Goal: Task Accomplishment & Management: Manage account settings

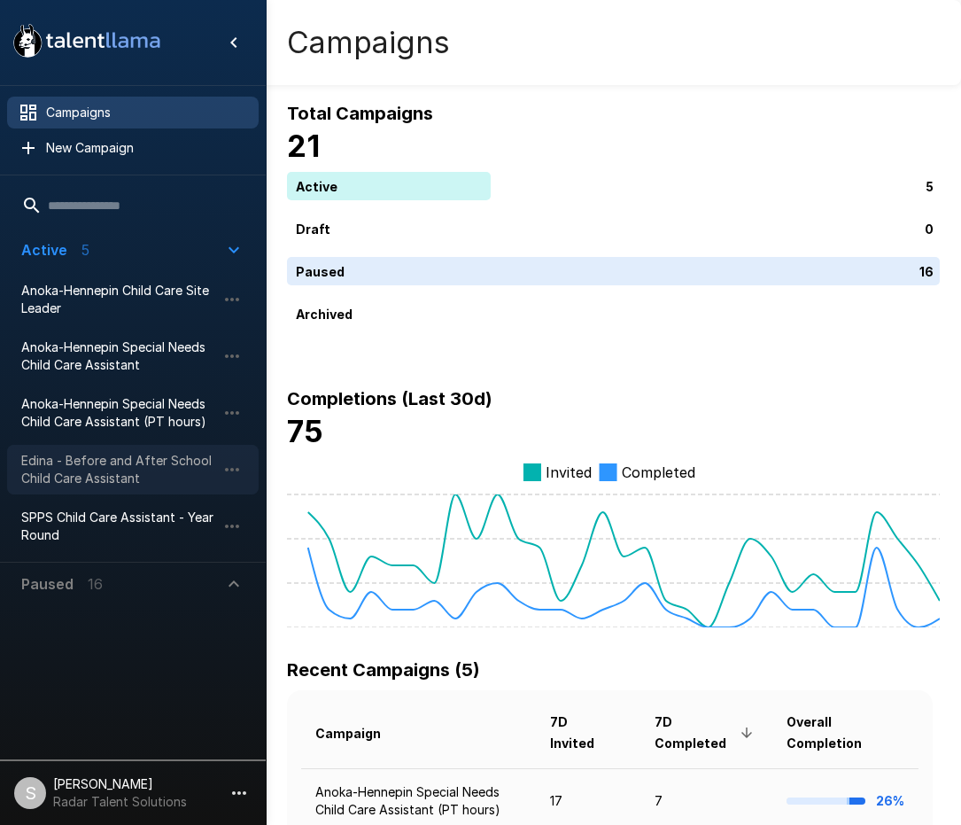
click at [107, 463] on span "Edina - Before and After School Child Care Assistant" at bounding box center [118, 469] width 195 height 35
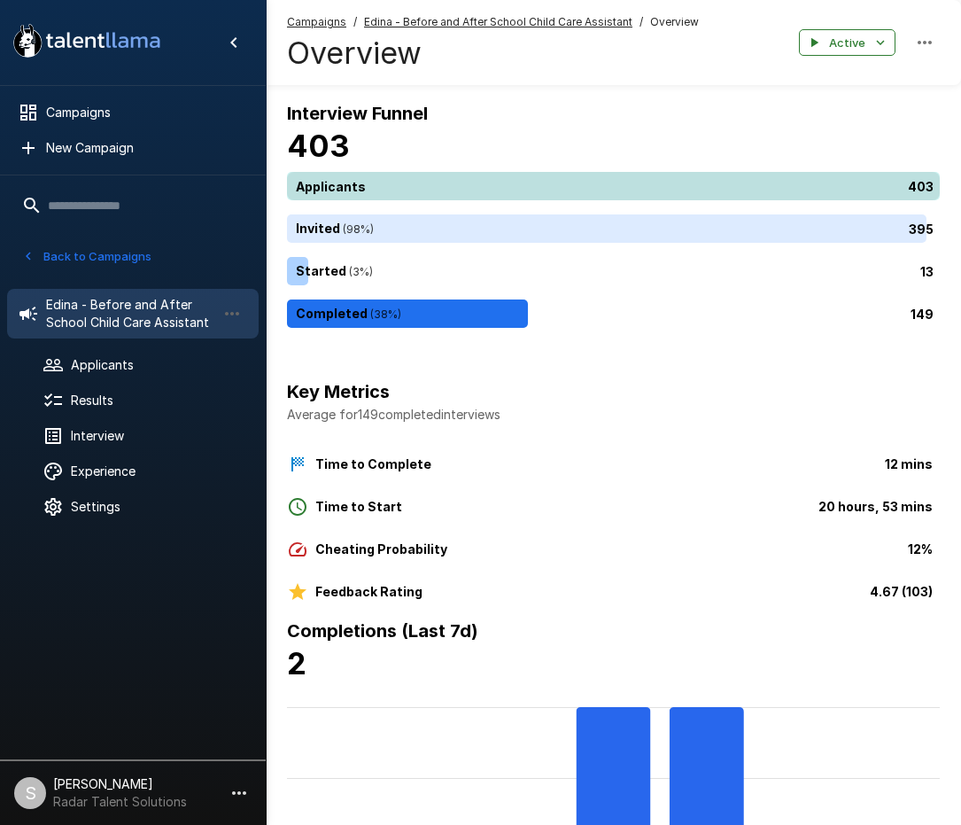
click at [399, 189] on div "403" at bounding box center [617, 186] width 660 height 28
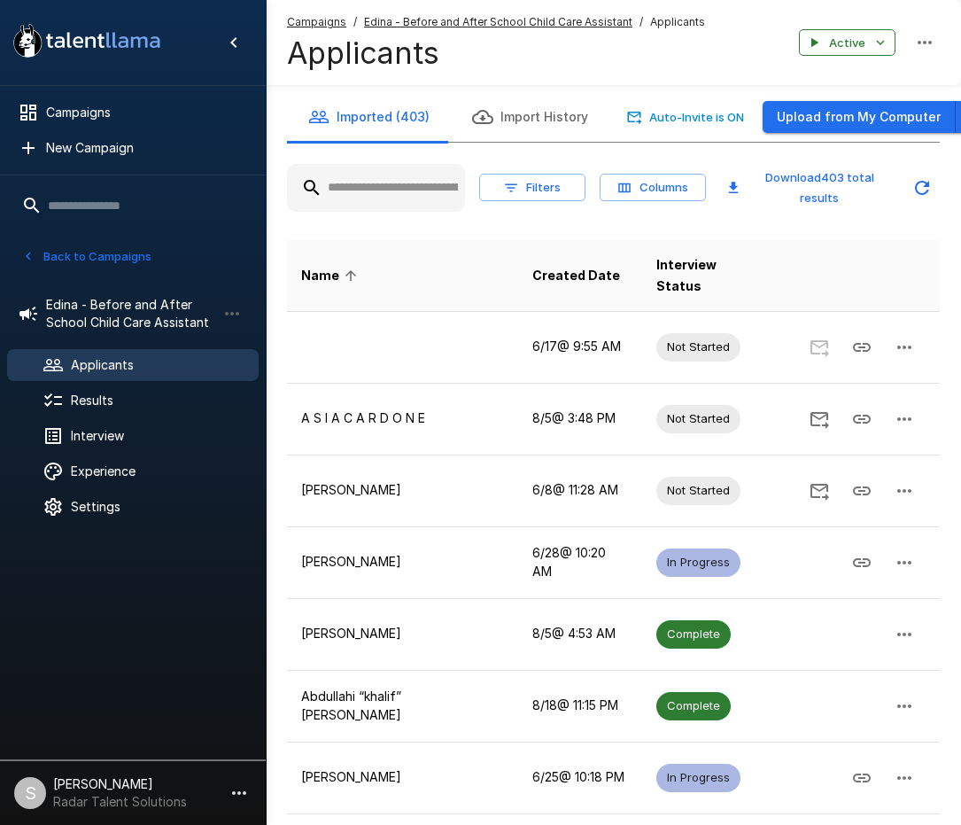
click at [365, 193] on input "text" at bounding box center [376, 188] width 178 height 32
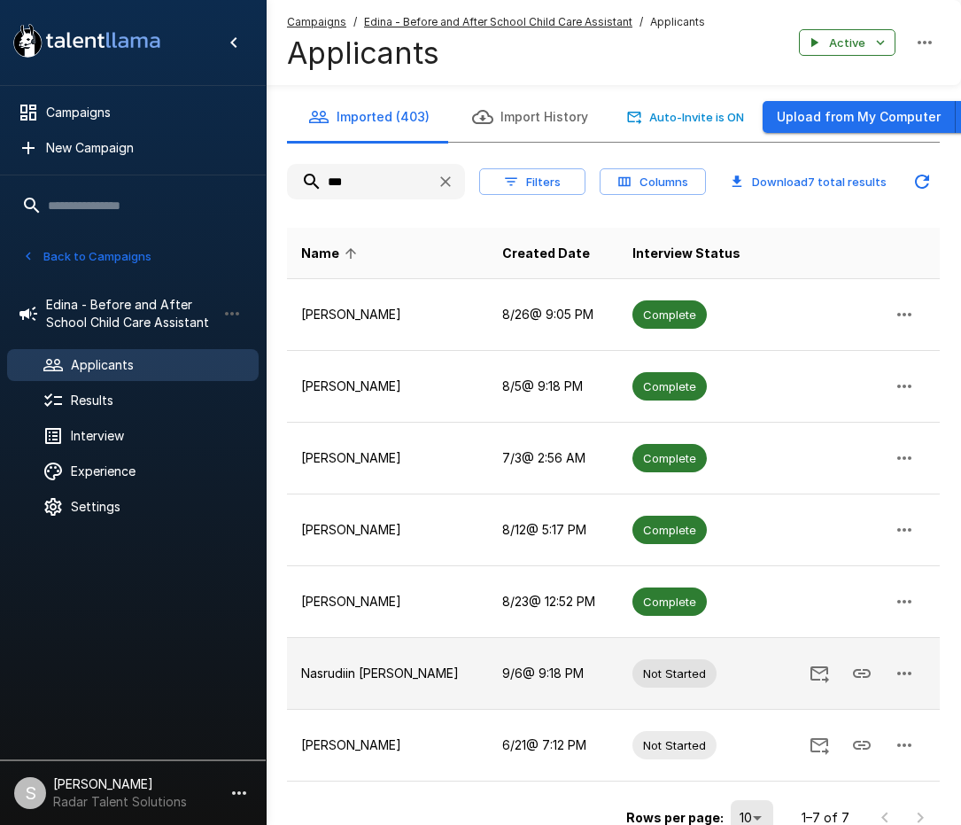
type input "***"
click at [909, 672] on icon "button" at bounding box center [904, 673] width 21 height 21
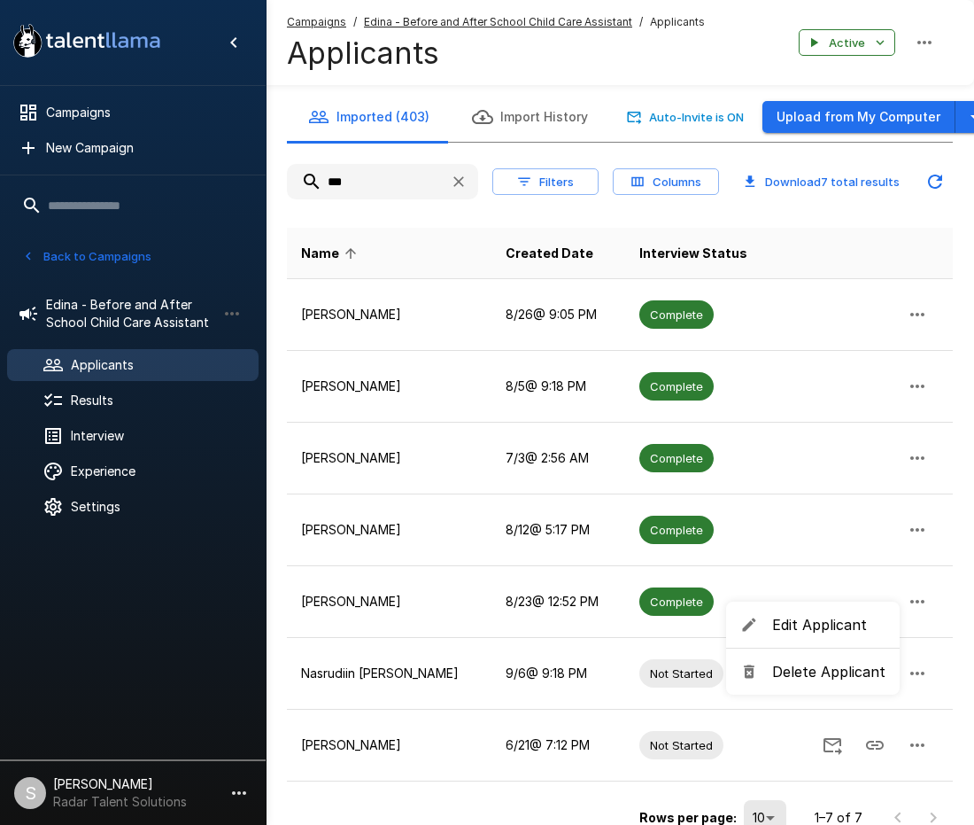
click at [841, 668] on span "Delete Applicant" at bounding box center [828, 671] width 113 height 21
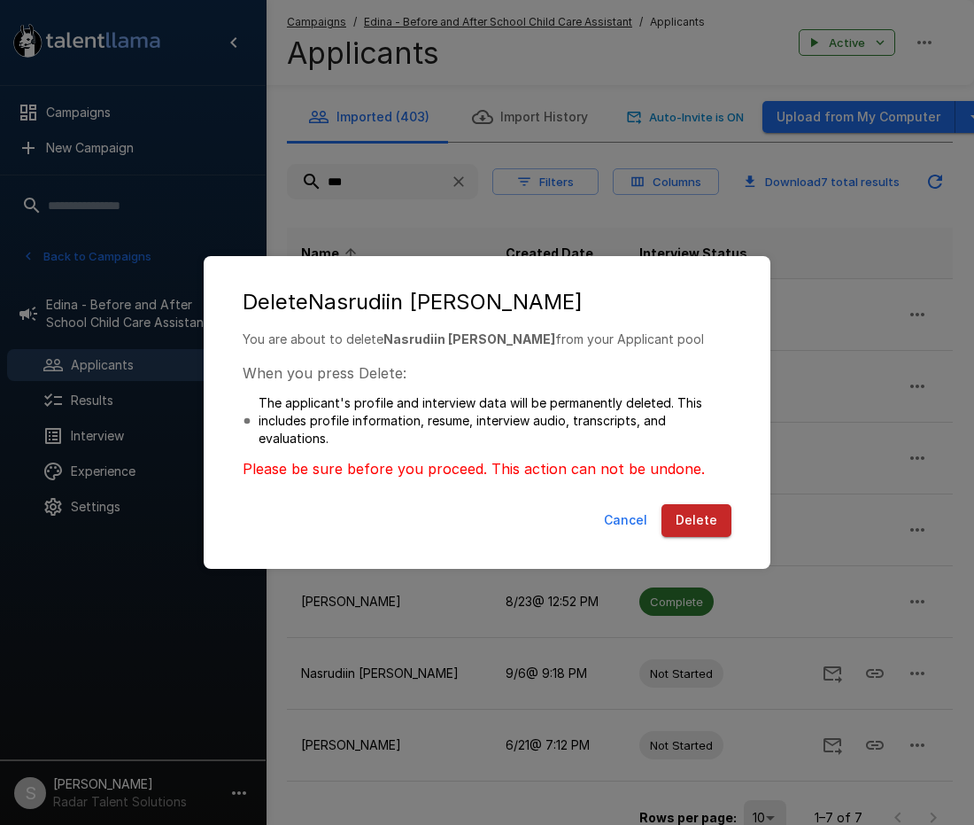
click at [692, 523] on button "Delete" at bounding box center [697, 520] width 70 height 33
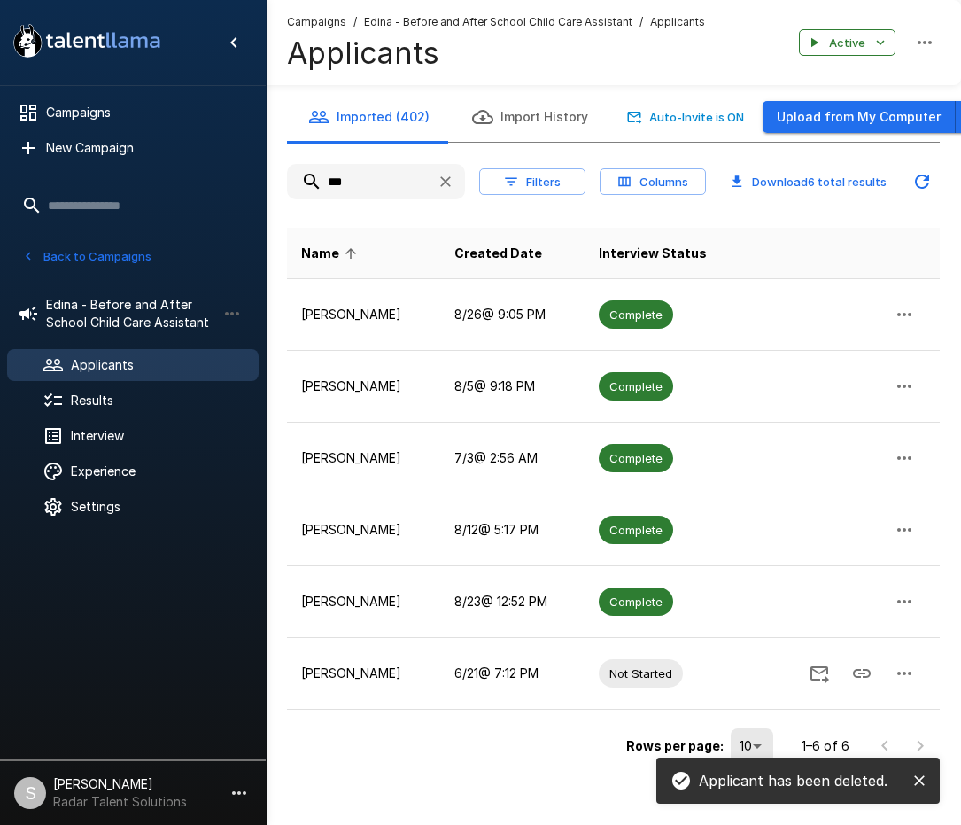
click at [323, 26] on u "Campaigns" at bounding box center [316, 21] width 59 height 13
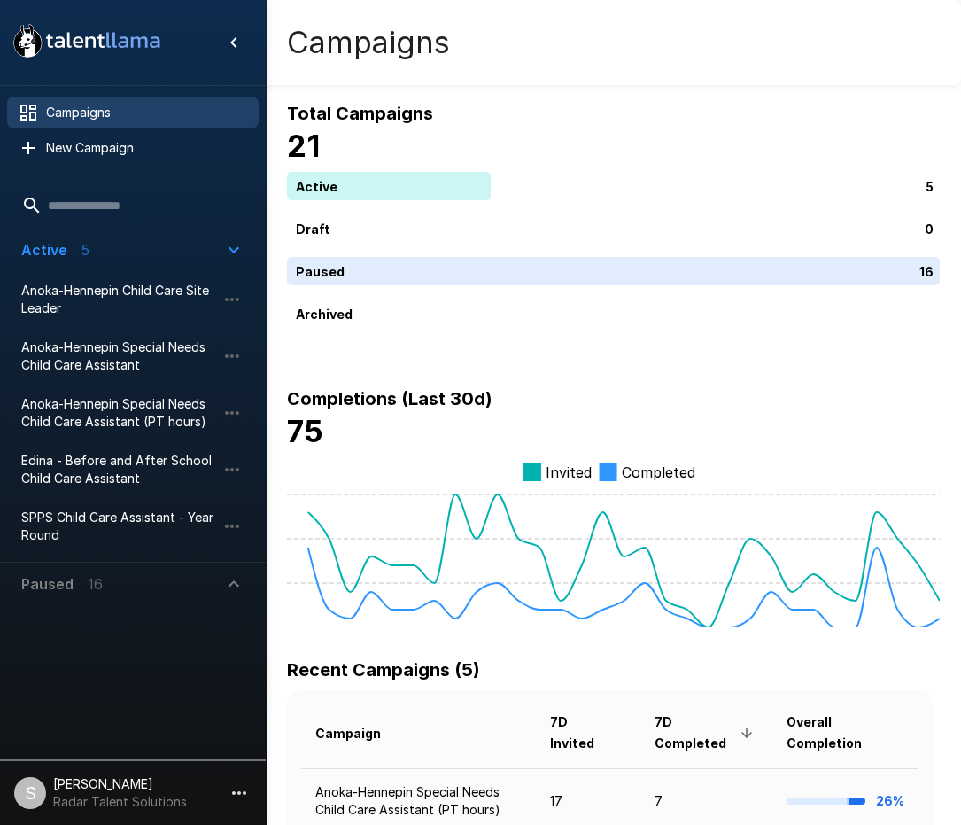
click at [132, 461] on span "Edina - Before and After School Child Care Assistant" at bounding box center [118, 469] width 195 height 35
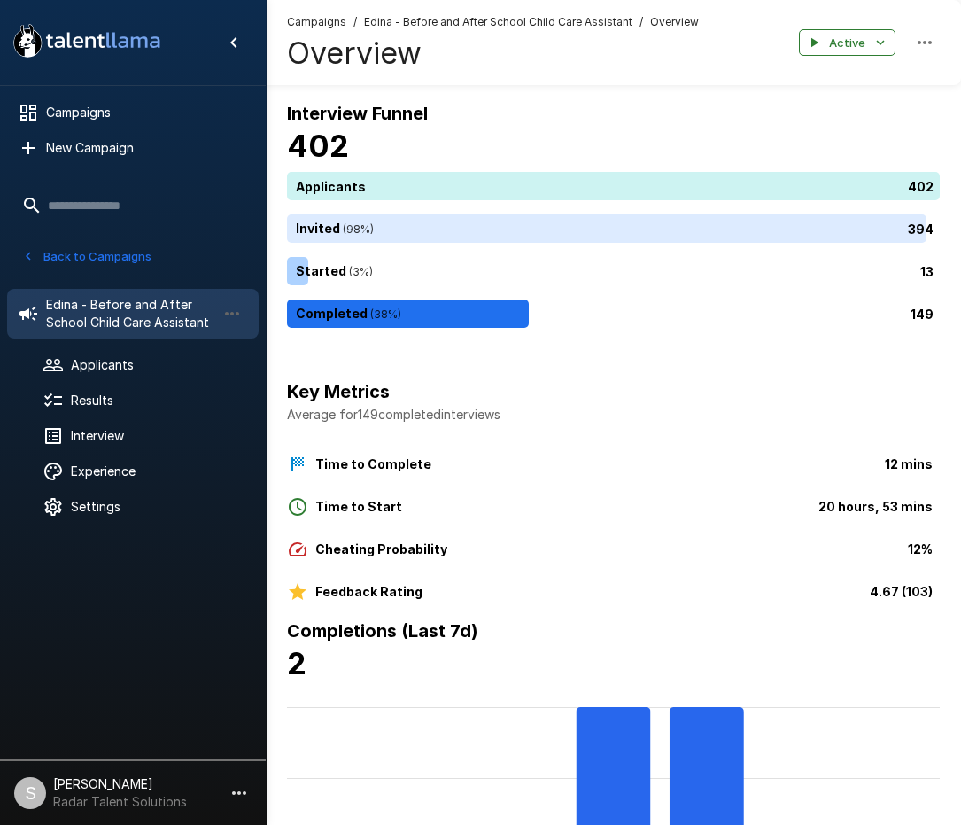
click at [99, 260] on button "Back to Campaigns" at bounding box center [87, 256] width 138 height 27
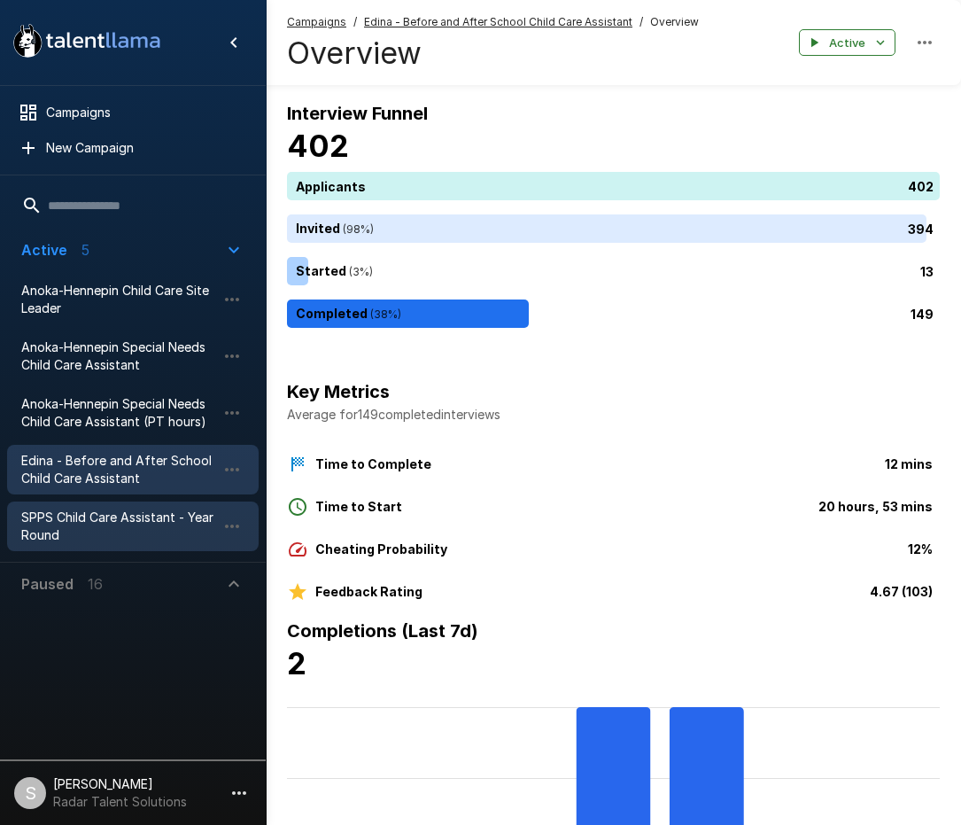
click at [65, 518] on span "SPPS Child Care Assistant - Year Round" at bounding box center [118, 525] width 195 height 35
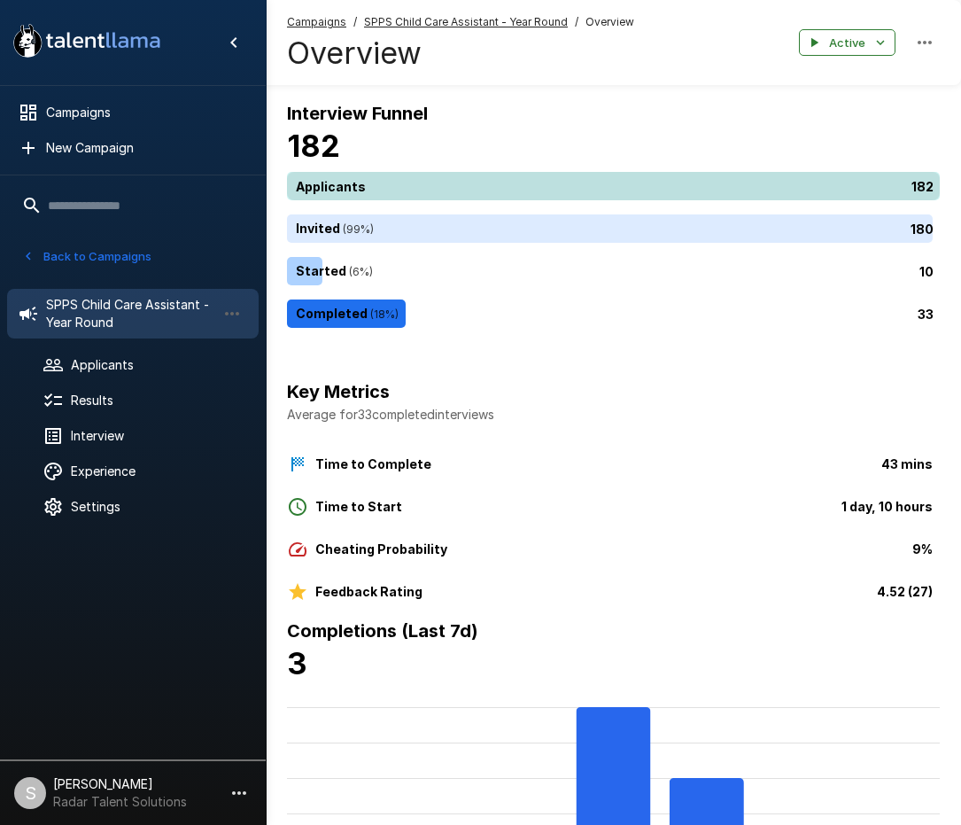
click at [391, 187] on div "182" at bounding box center [617, 186] width 660 height 28
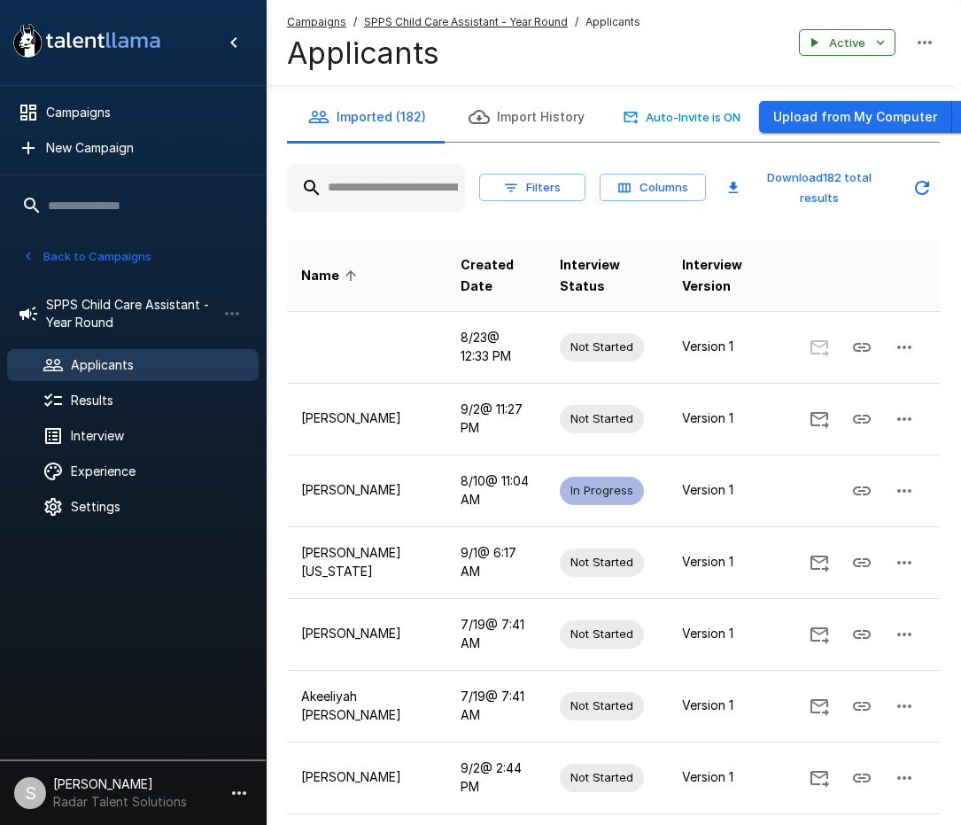
click at [376, 185] on input "text" at bounding box center [376, 188] width 178 height 32
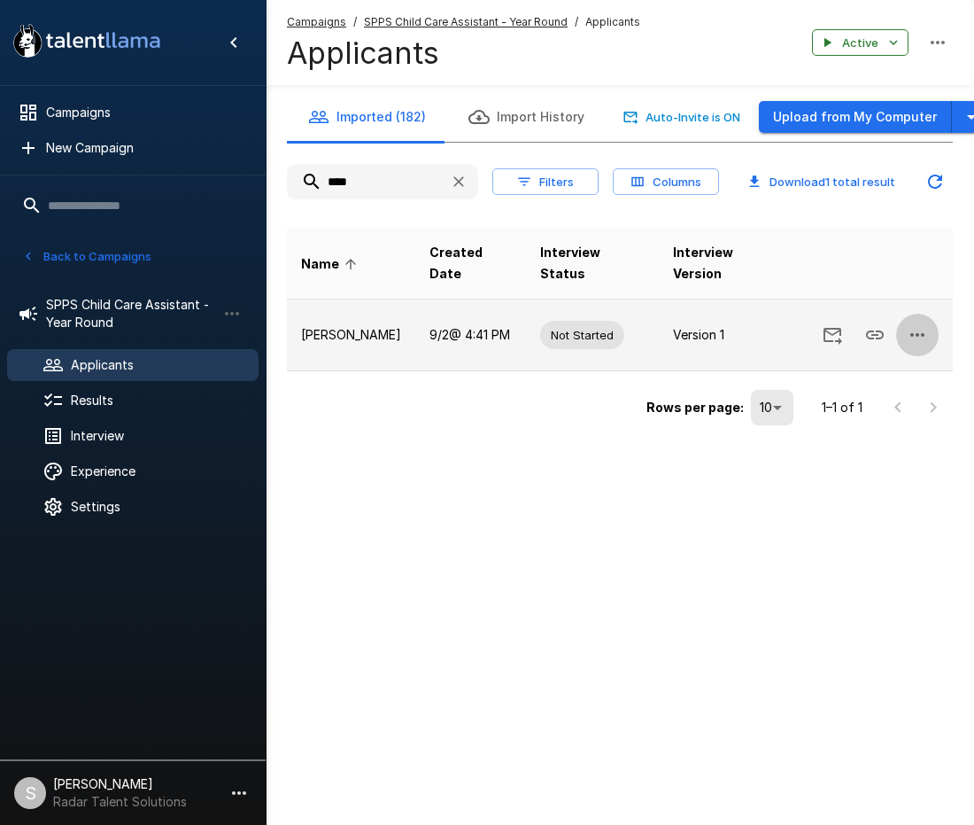
click at [919, 337] on icon "button" at bounding box center [917, 334] width 21 height 21
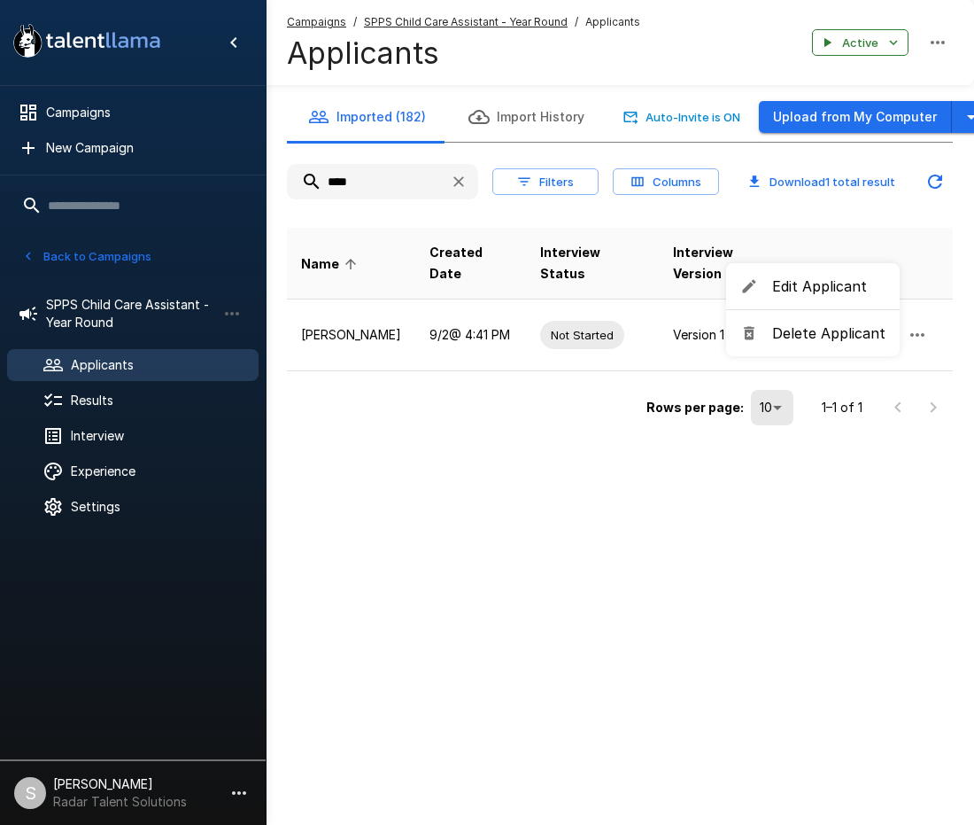
click at [452, 522] on div at bounding box center [487, 412] width 974 height 825
drag, startPoint x: 382, startPoint y: 183, endPoint x: 267, endPoint y: 174, distance: 114.7
click at [268, 174] on div "Imported (182) Import History Auto-Invite is ON Upload from My Computer **** Fi…" at bounding box center [620, 261] width 709 height 338
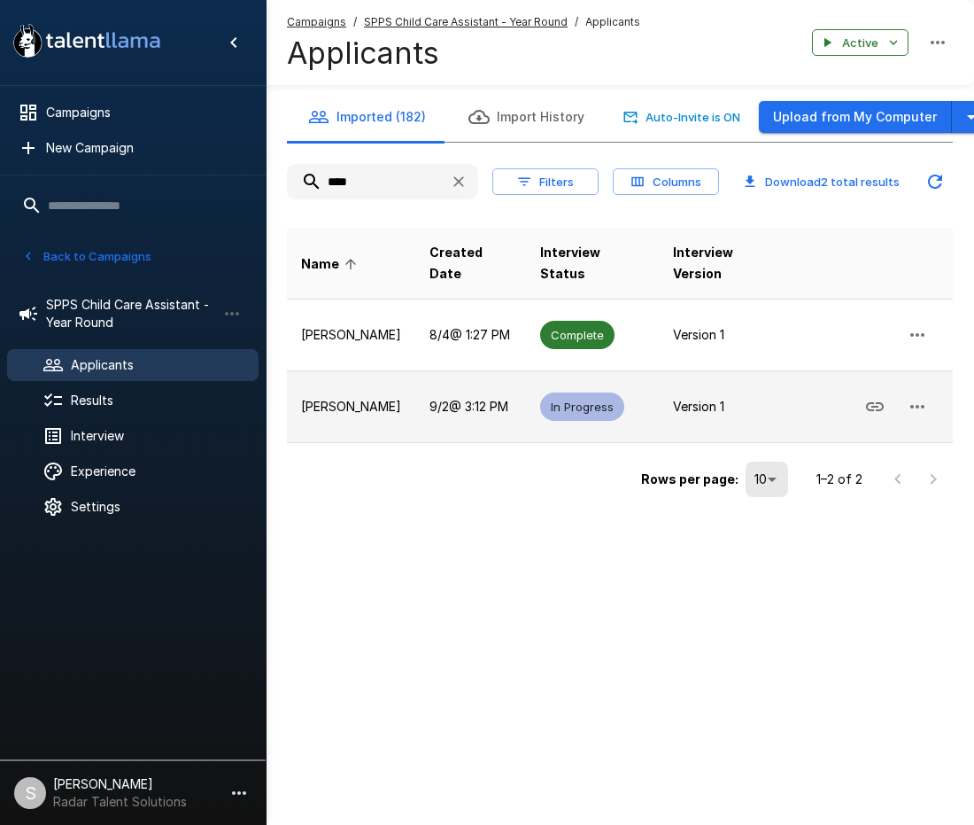
type input "****"
click at [577, 392] on div "In Progress" at bounding box center [582, 406] width 84 height 28
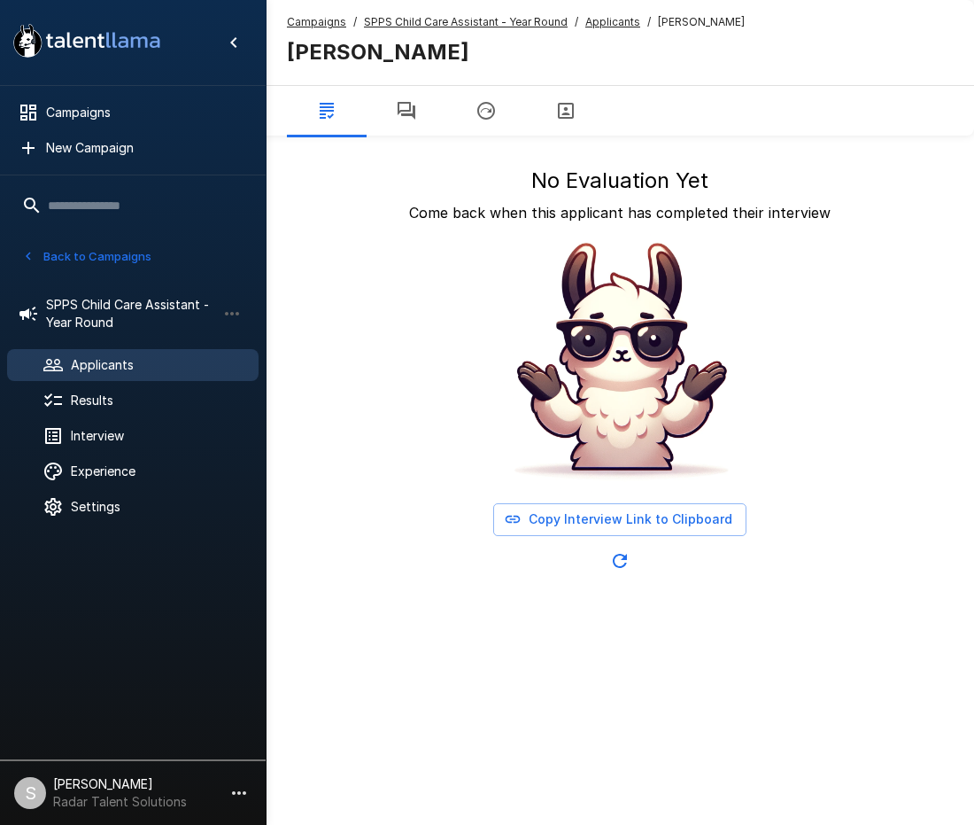
click at [396, 112] on icon "button" at bounding box center [406, 110] width 21 height 21
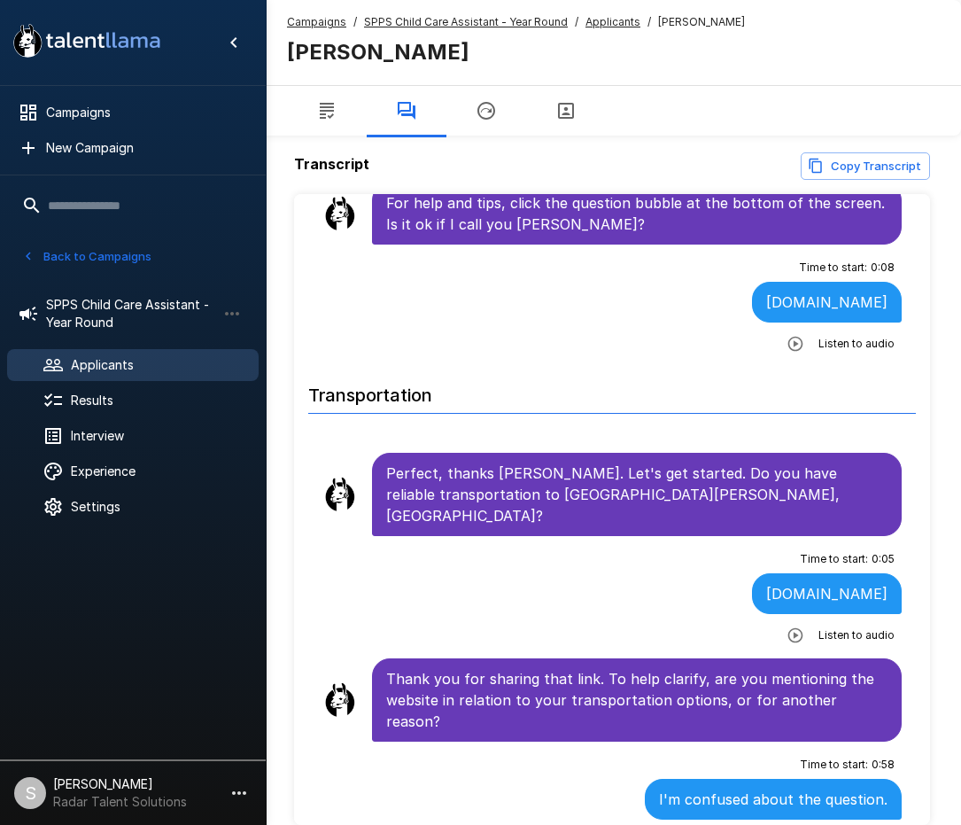
scroll to position [89, 0]
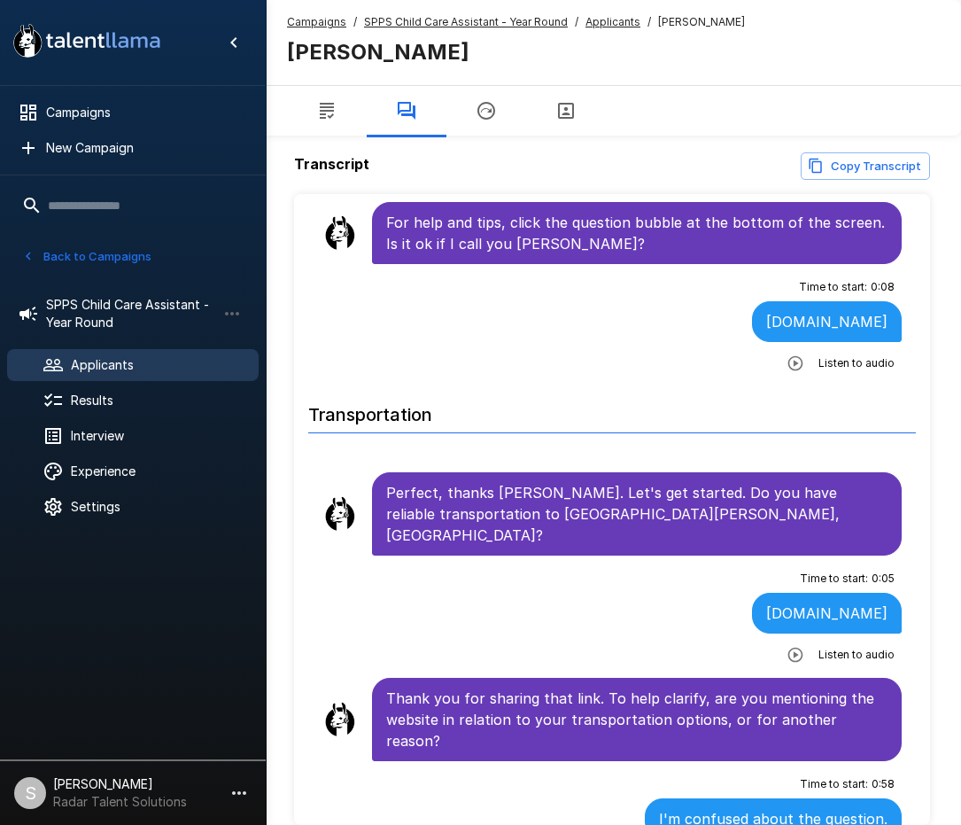
click at [411, 21] on u "SPPS Child Care Assistant - Year Round" at bounding box center [466, 21] width 204 height 13
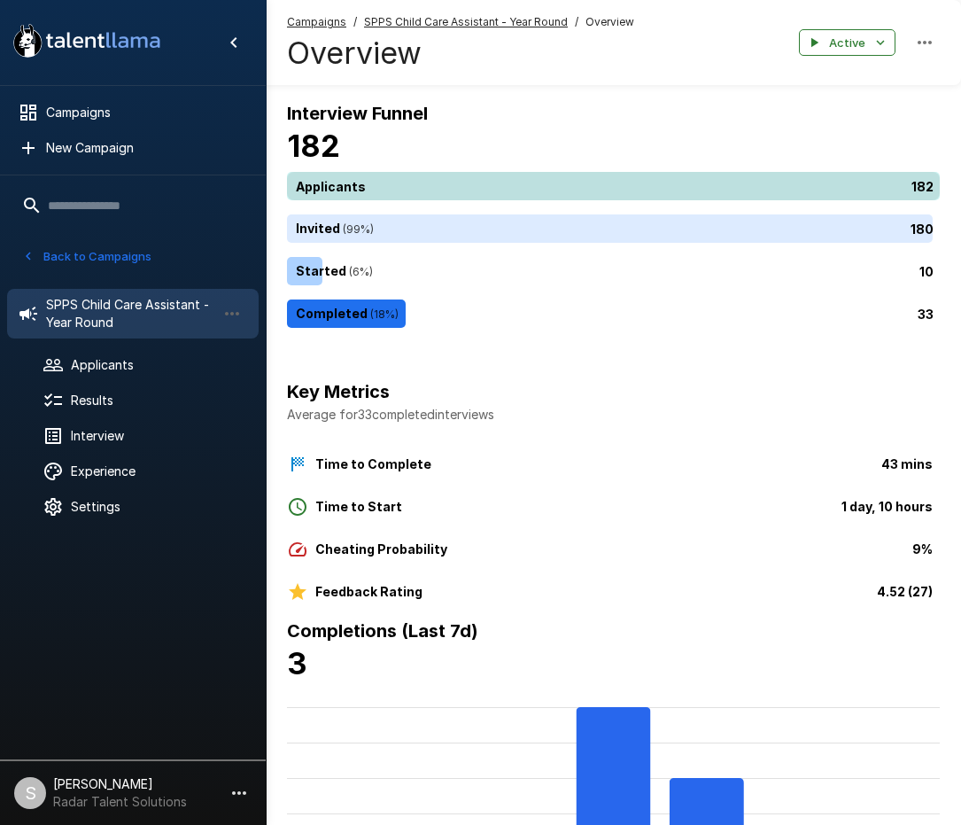
click at [419, 190] on div "182" at bounding box center [617, 186] width 660 height 28
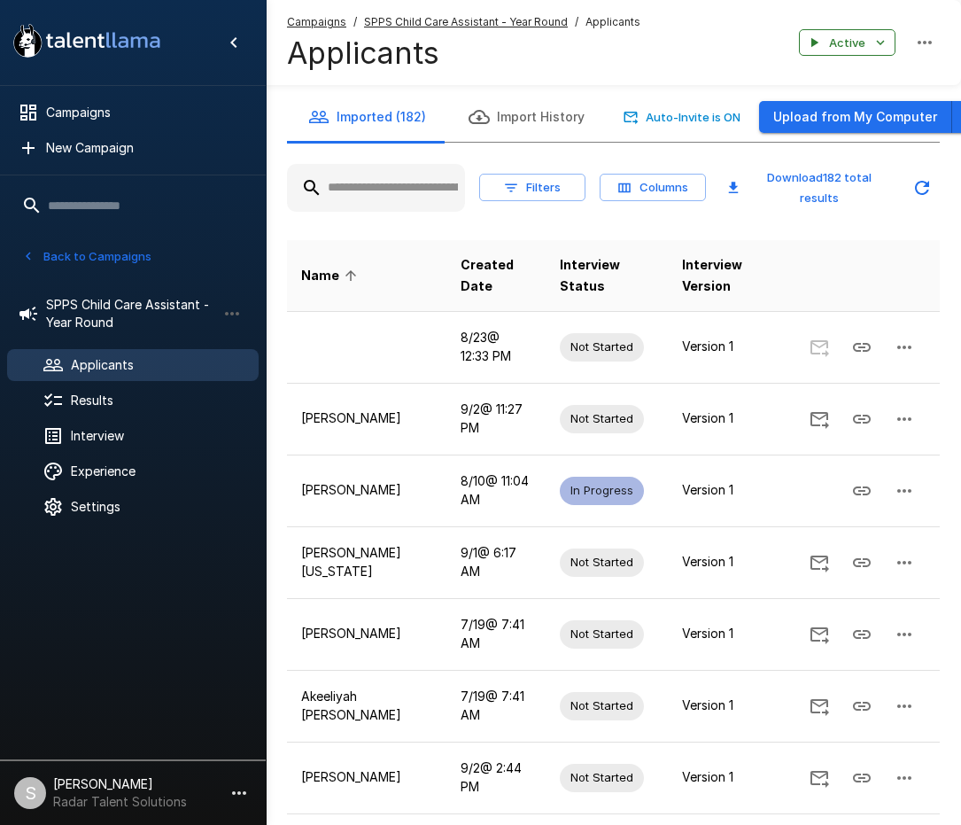
click at [380, 201] on input "text" at bounding box center [376, 188] width 178 height 32
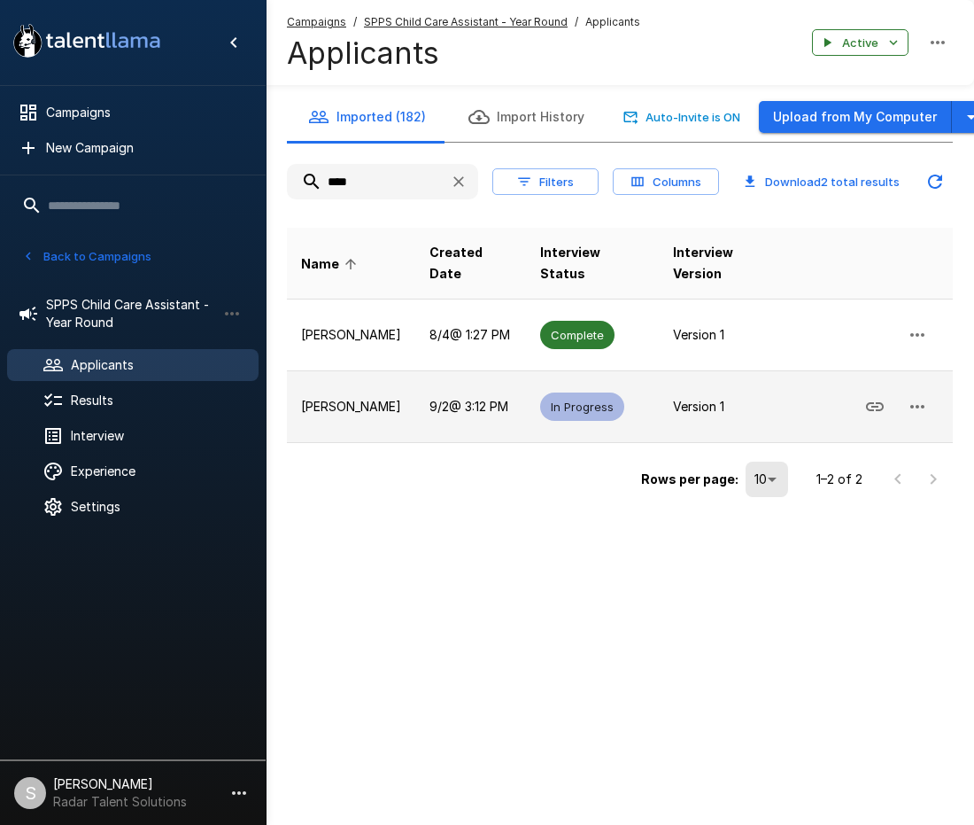
click at [927, 396] on icon "button" at bounding box center [917, 406] width 21 height 21
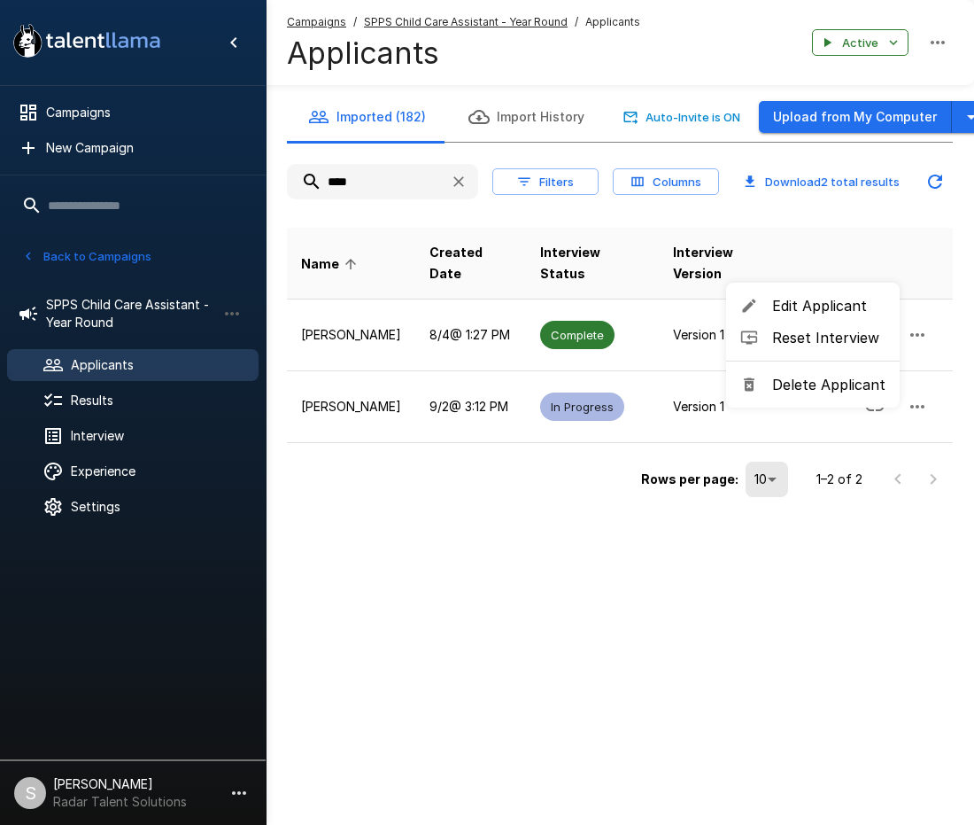
click at [847, 385] on span "Delete Applicant" at bounding box center [828, 384] width 113 height 21
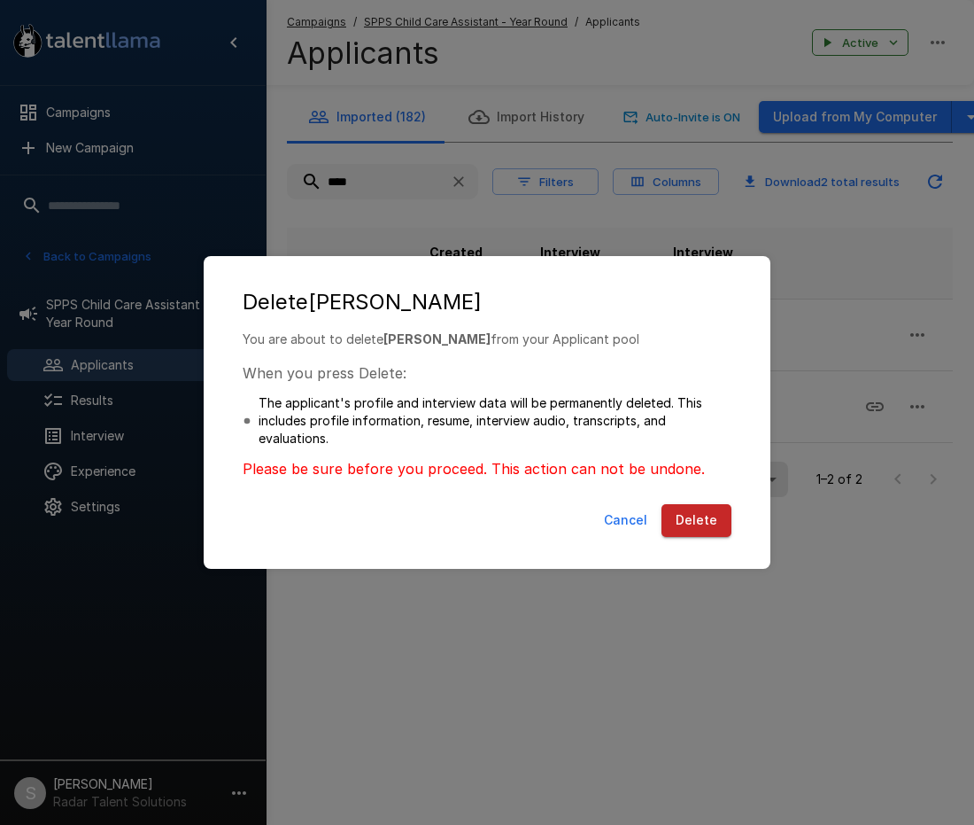
click at [694, 513] on button "Delete" at bounding box center [697, 520] width 70 height 33
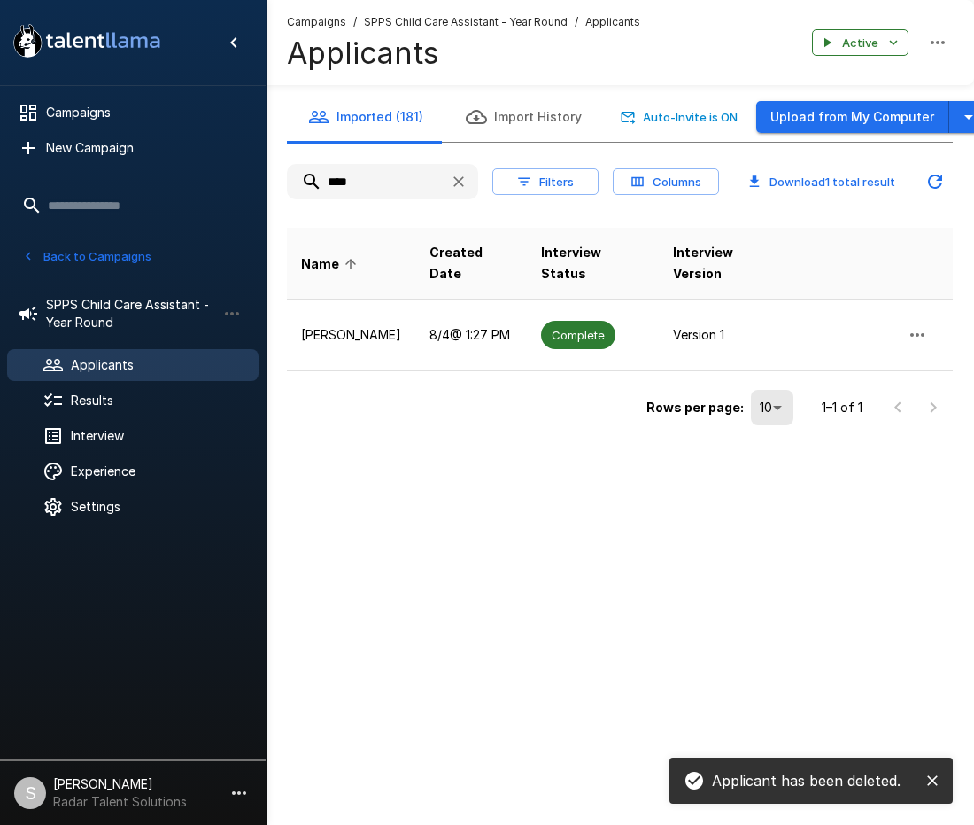
drag, startPoint x: 360, startPoint y: 182, endPoint x: 269, endPoint y: 183, distance: 90.4
click at [269, 183] on div "Imported (181) Import History Auto-Invite is ON Upload from My Computer **** Fi…" at bounding box center [620, 261] width 709 height 338
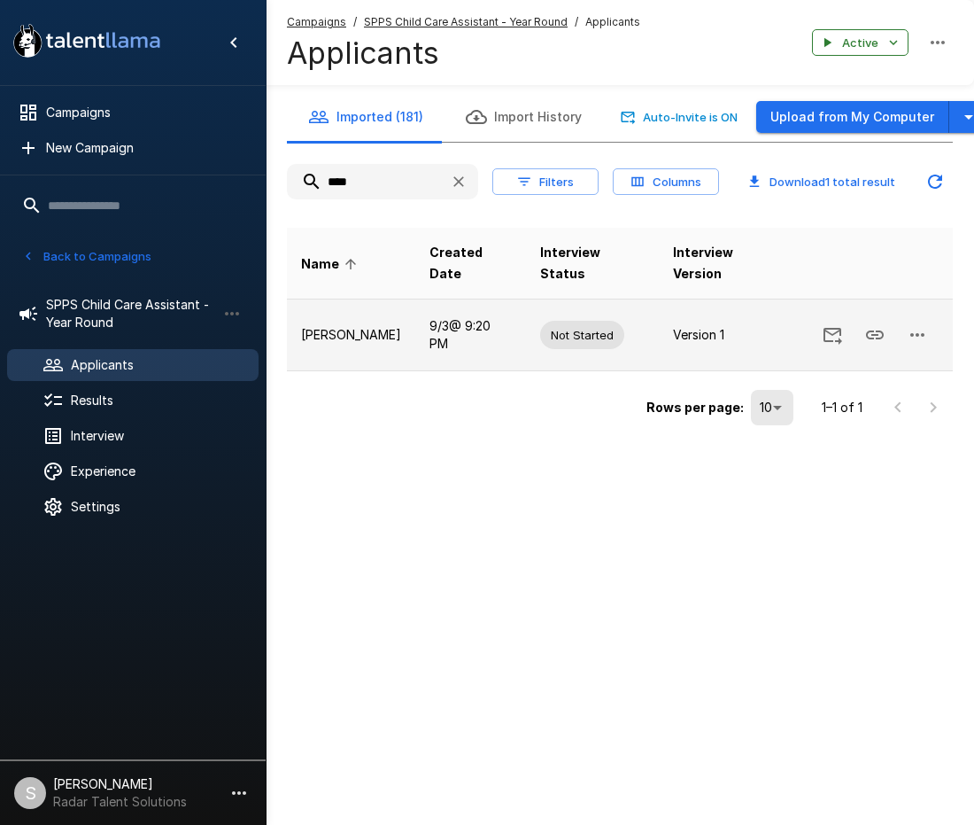
type input "****"
click at [906, 314] on button "button" at bounding box center [917, 335] width 43 height 43
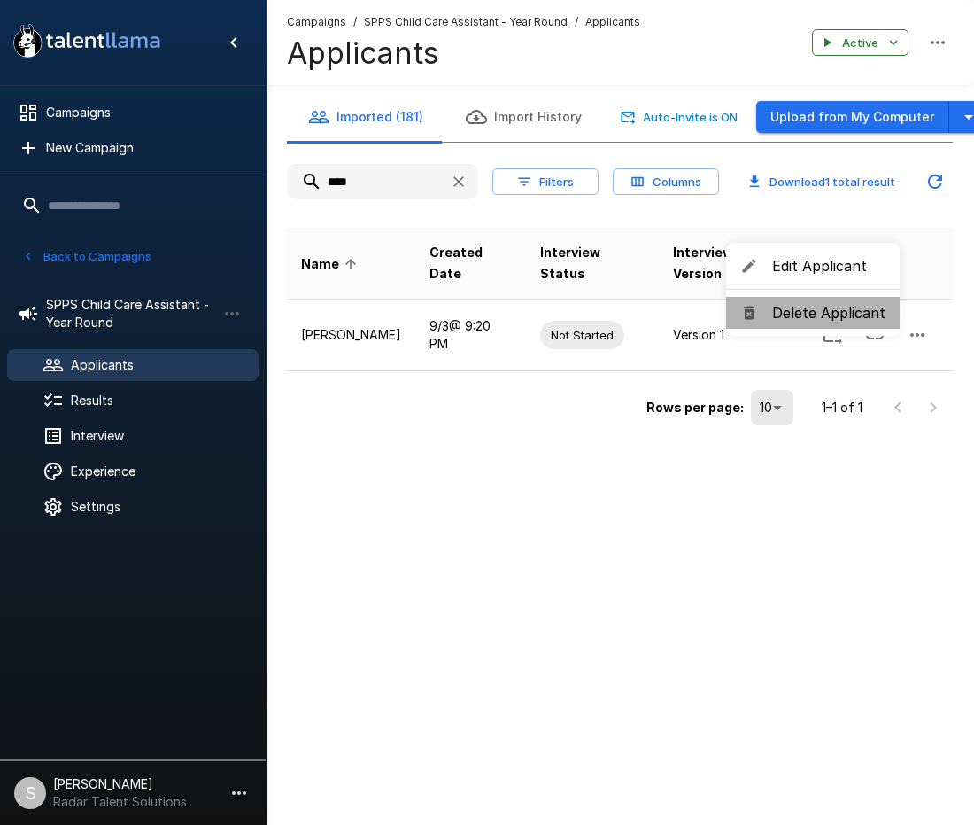
click at [829, 309] on span "Delete Applicant" at bounding box center [828, 312] width 113 height 21
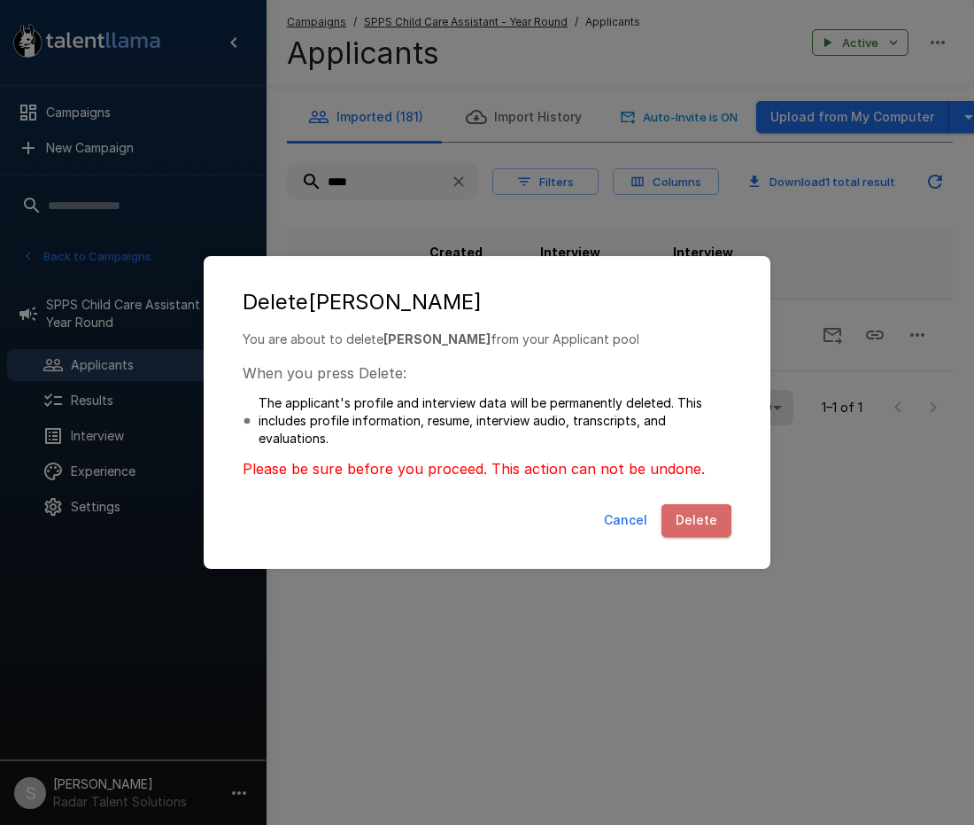
click at [694, 523] on button "Delete" at bounding box center [697, 520] width 70 height 33
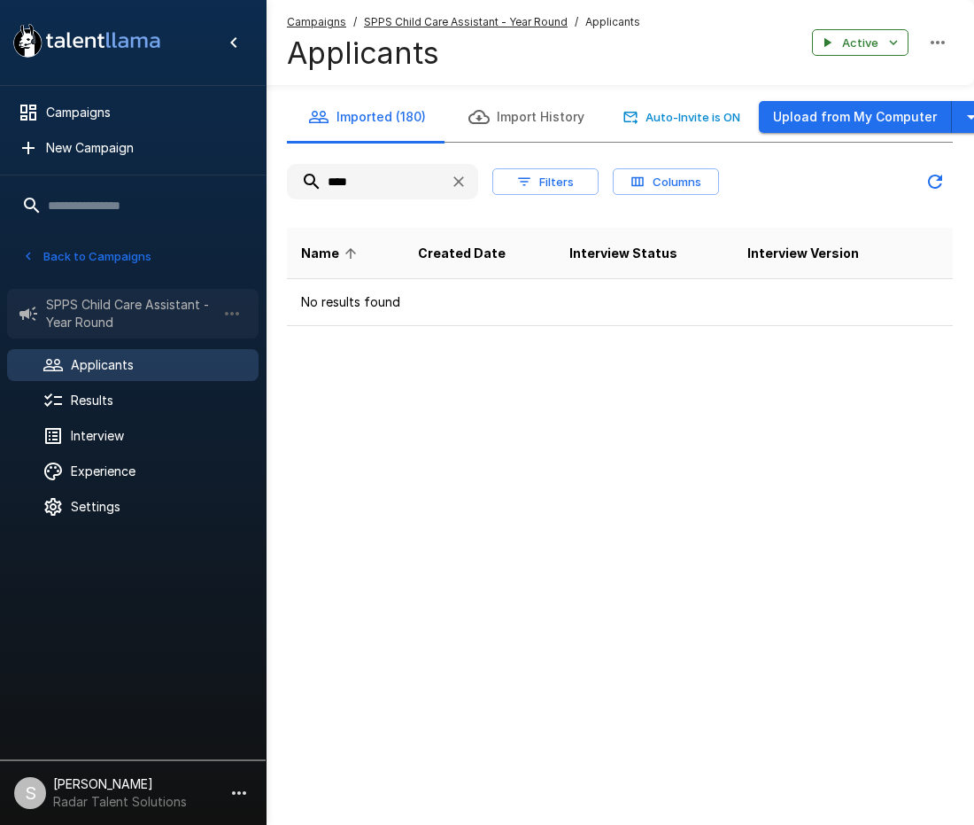
click at [102, 316] on span "SPPS Child Care Assistant - Year Round" at bounding box center [131, 313] width 170 height 35
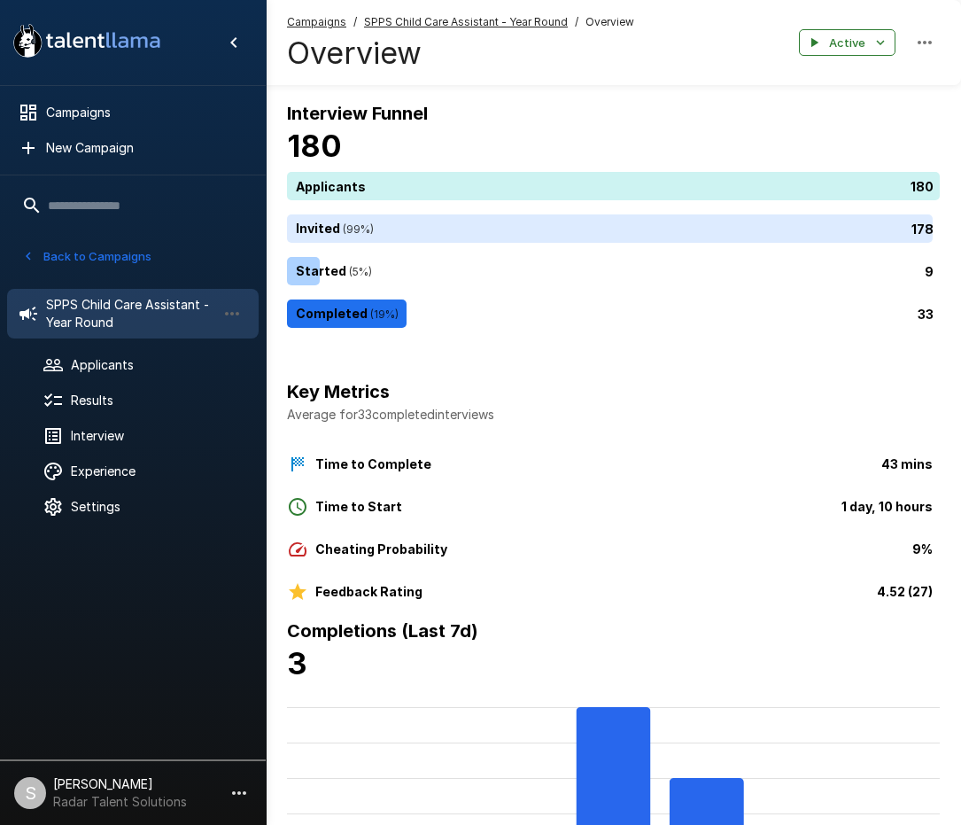
click at [107, 258] on button "Back to Campaigns" at bounding box center [87, 256] width 138 height 27
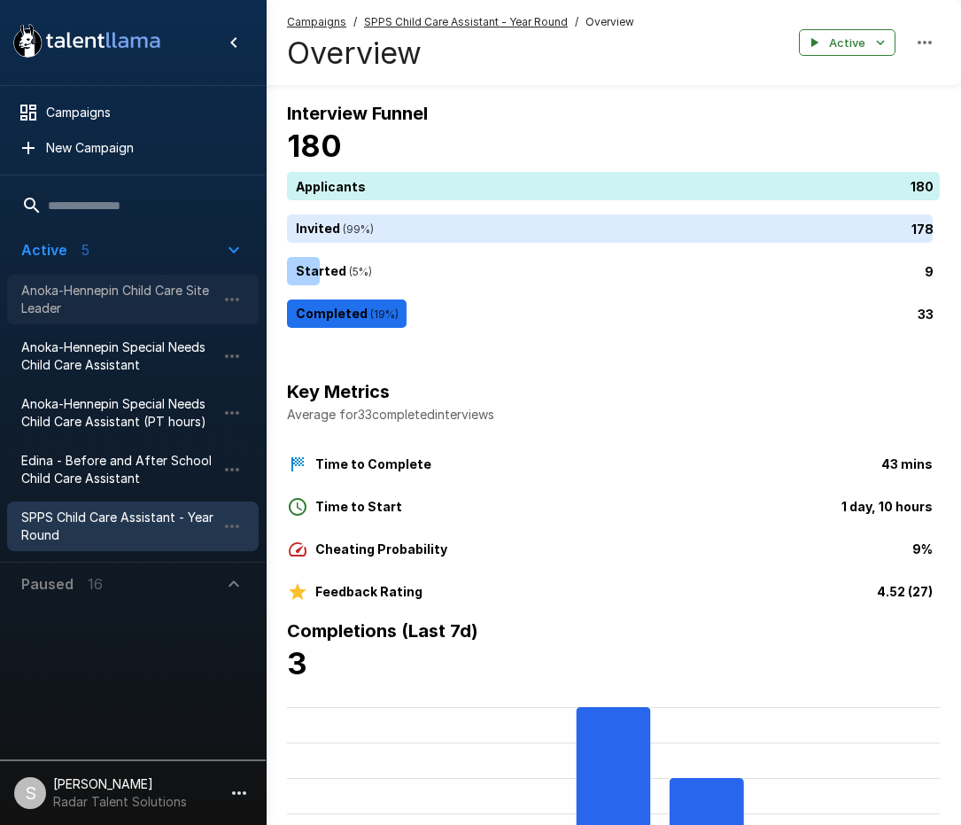
click at [120, 294] on span "Anoka-Hennepin Child Care Site Leader" at bounding box center [118, 299] width 195 height 35
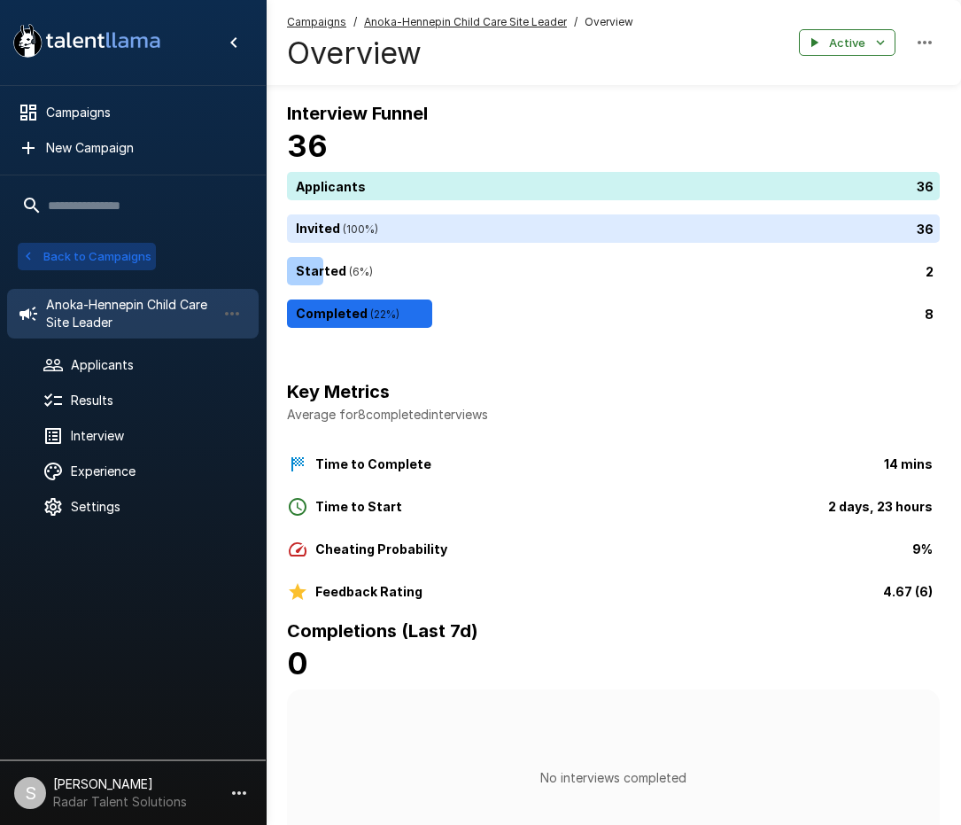
click at [98, 246] on button "Back to Campaigns" at bounding box center [87, 256] width 138 height 27
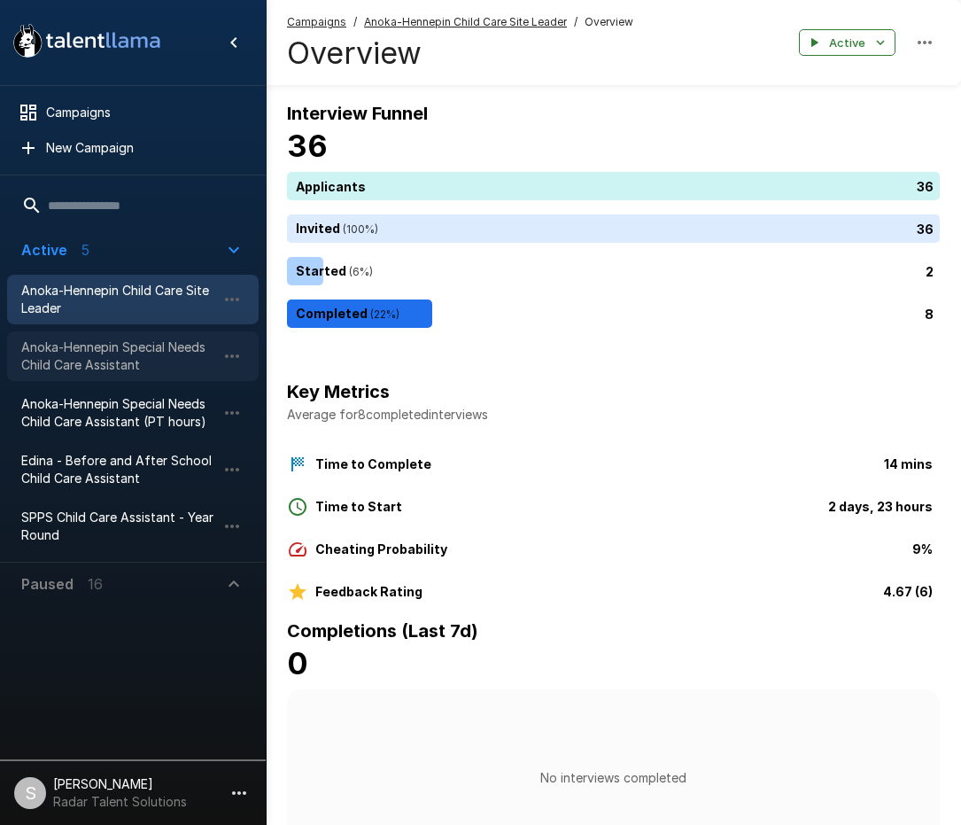
click at [128, 352] on span "Anoka-Hennepin Special Needs Child Care Assistant" at bounding box center [118, 355] width 195 height 35
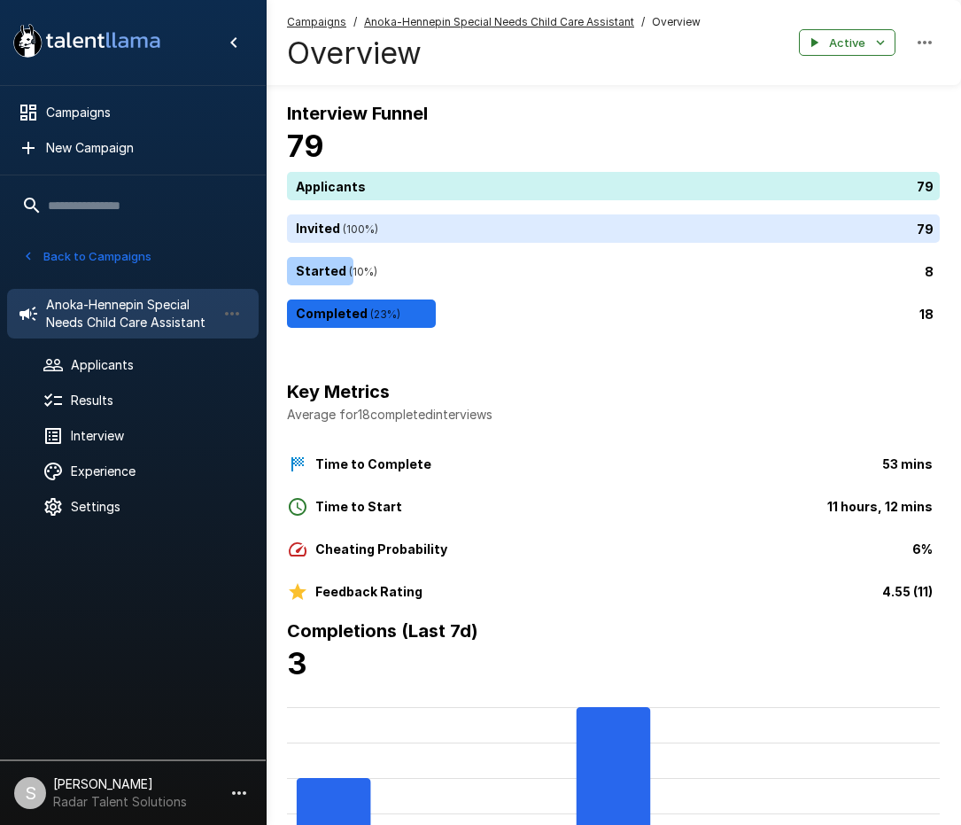
click at [119, 248] on button "Back to Campaigns" at bounding box center [87, 256] width 138 height 27
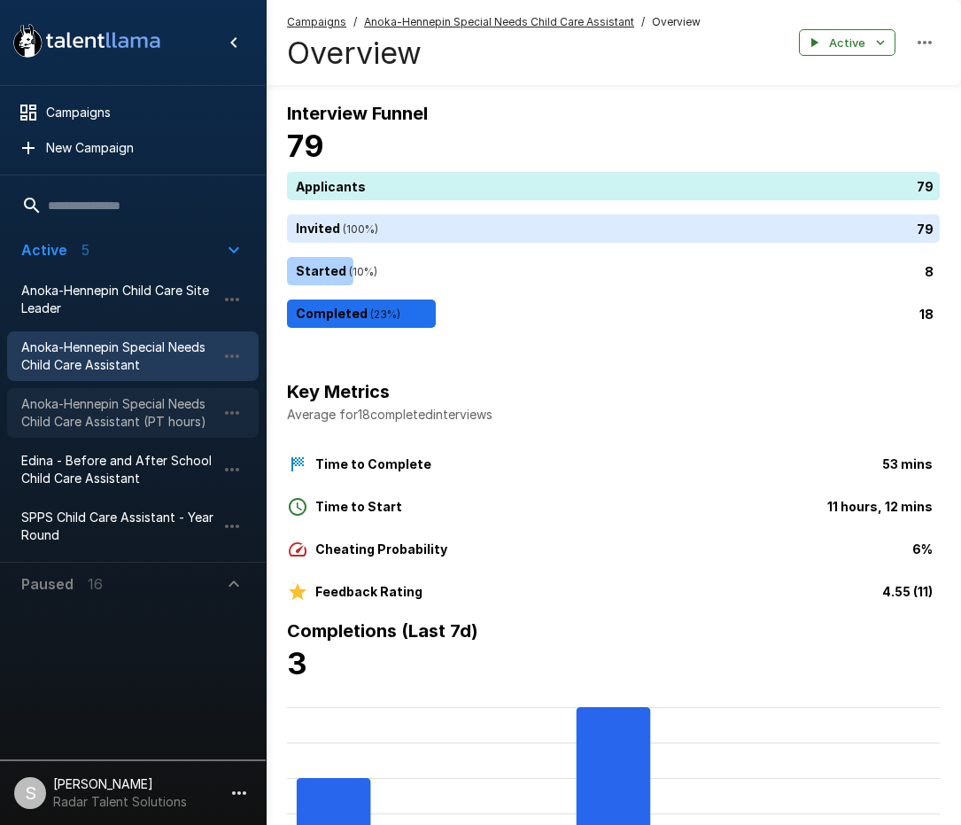
click at [108, 414] on span "Anoka-Hennepin Special Needs Child Care Assistant (PT hours)" at bounding box center [118, 412] width 195 height 35
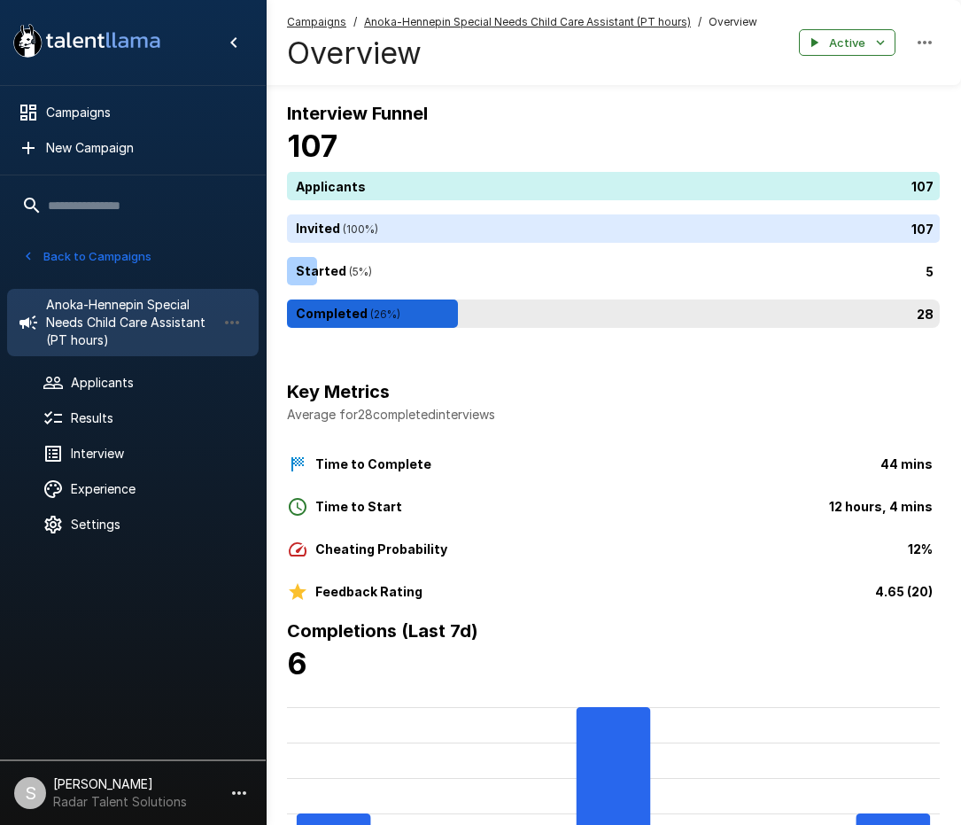
click at [586, 314] on div "28" at bounding box center [617, 313] width 660 height 28
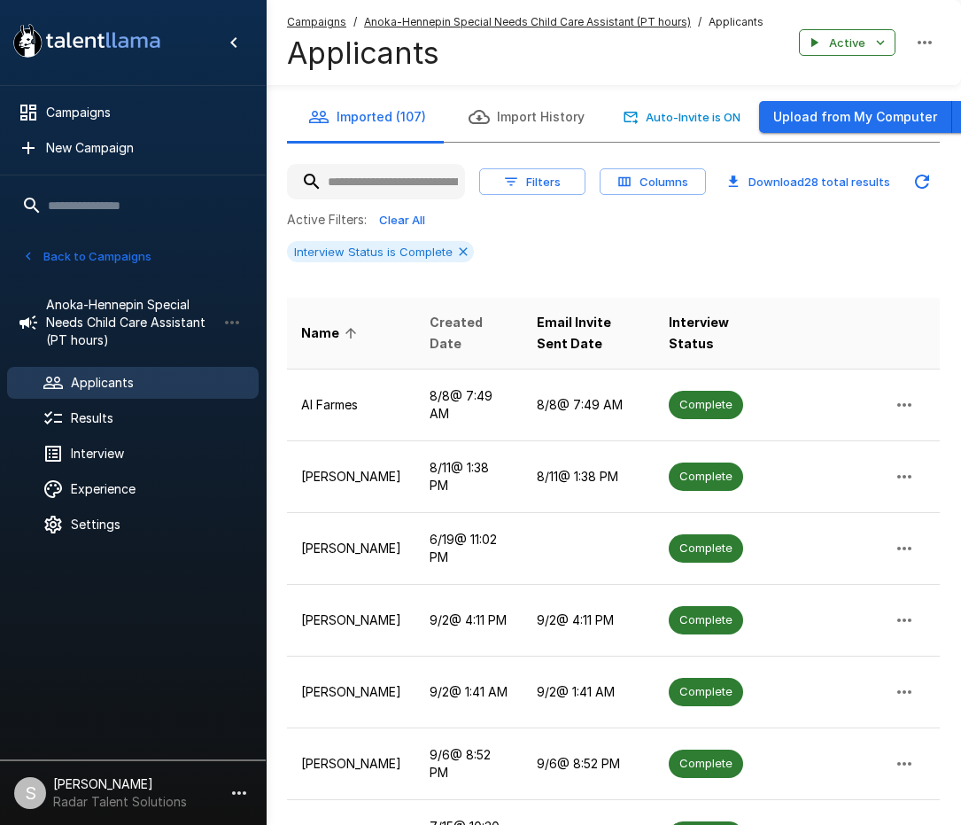
click at [454, 329] on span "Created Date" at bounding box center [469, 333] width 79 height 43
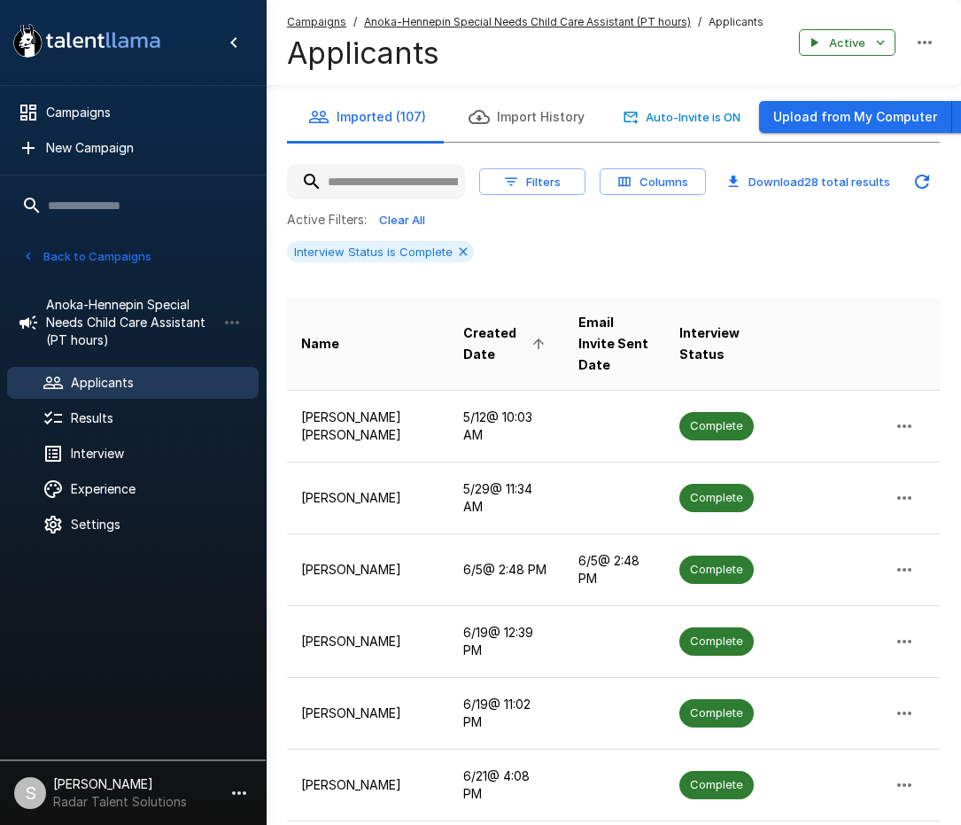
click at [463, 329] on span "Created Date" at bounding box center [507, 343] width 88 height 43
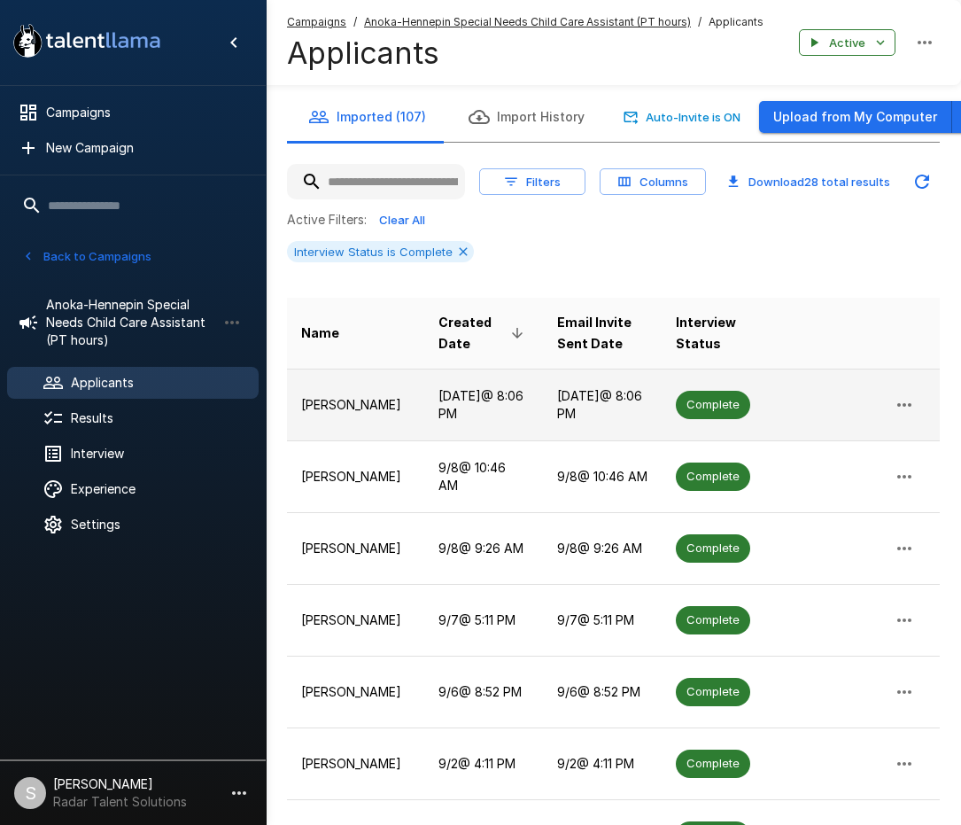
click at [372, 394] on td "[PERSON_NAME]" at bounding box center [355, 404] width 137 height 72
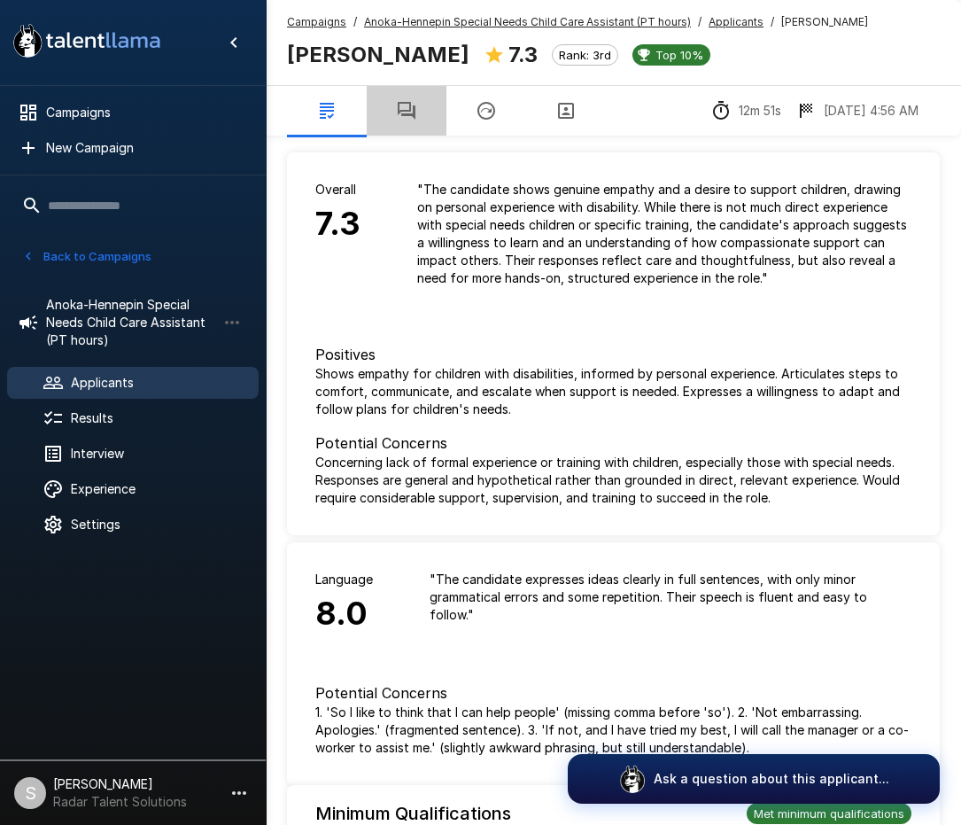
click at [408, 115] on icon "button" at bounding box center [407, 111] width 18 height 18
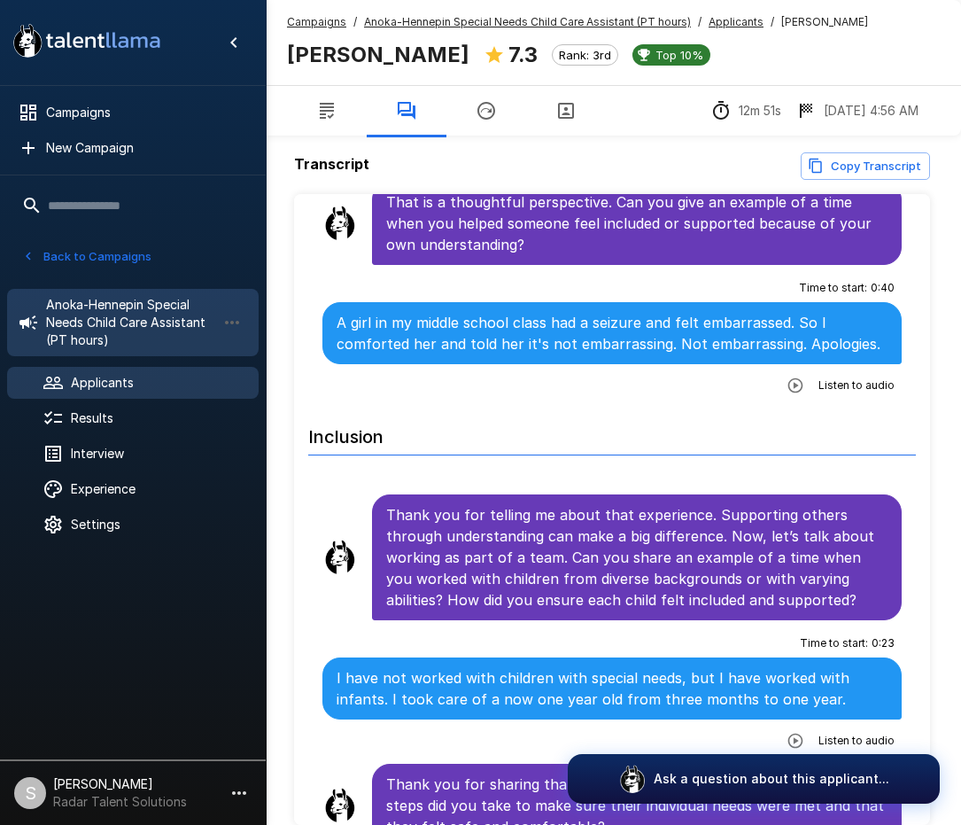
scroll to position [1860, 0]
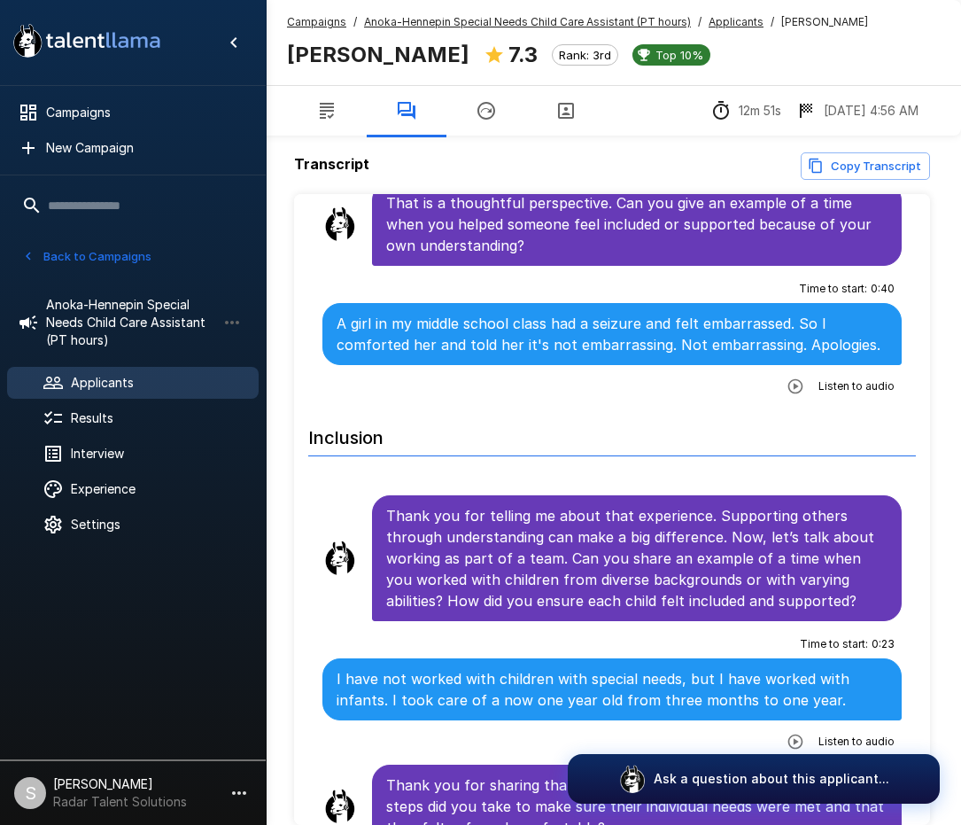
click at [438, 381] on li "Time to start : 0 : 40 A girl in my middle school class had a seizure and felt …" at bounding box center [612, 337] width 608 height 136
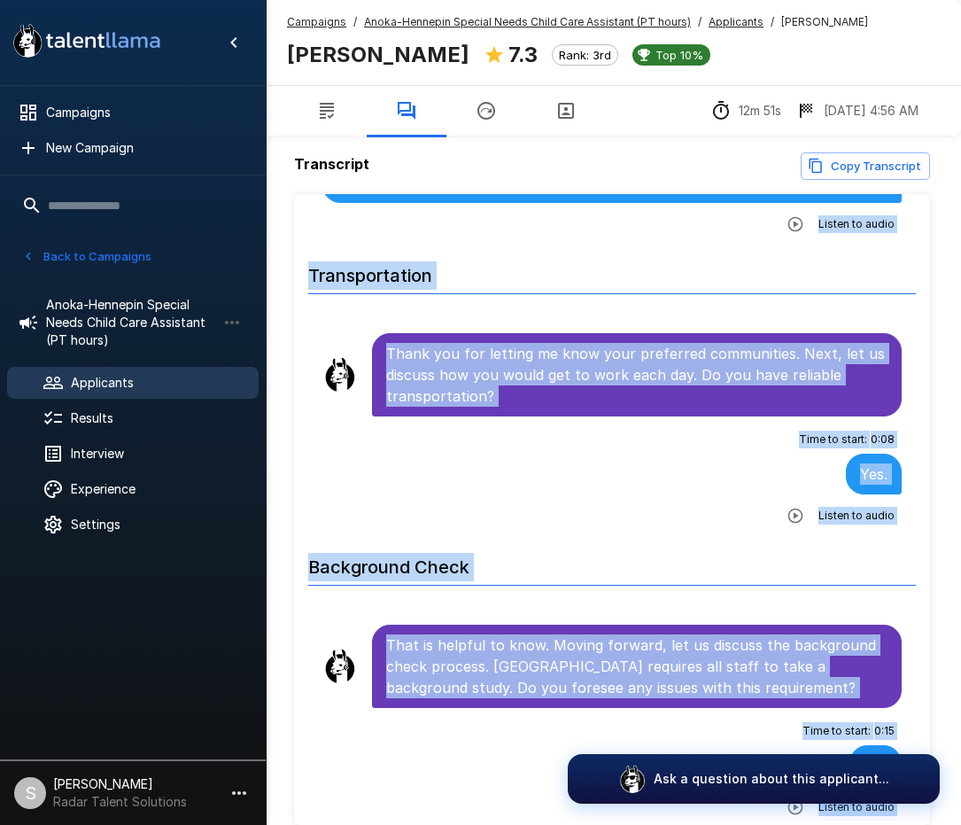
scroll to position [85, 0]
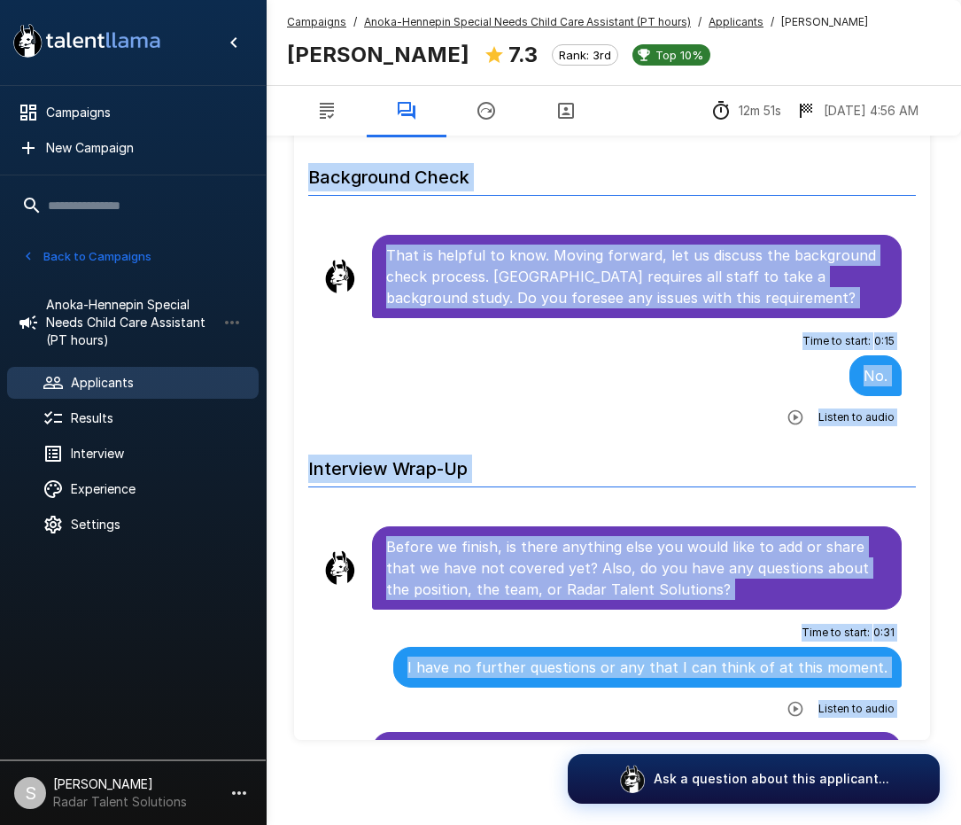
drag, startPoint x: 389, startPoint y: 309, endPoint x: 802, endPoint y: 696, distance: 566.5
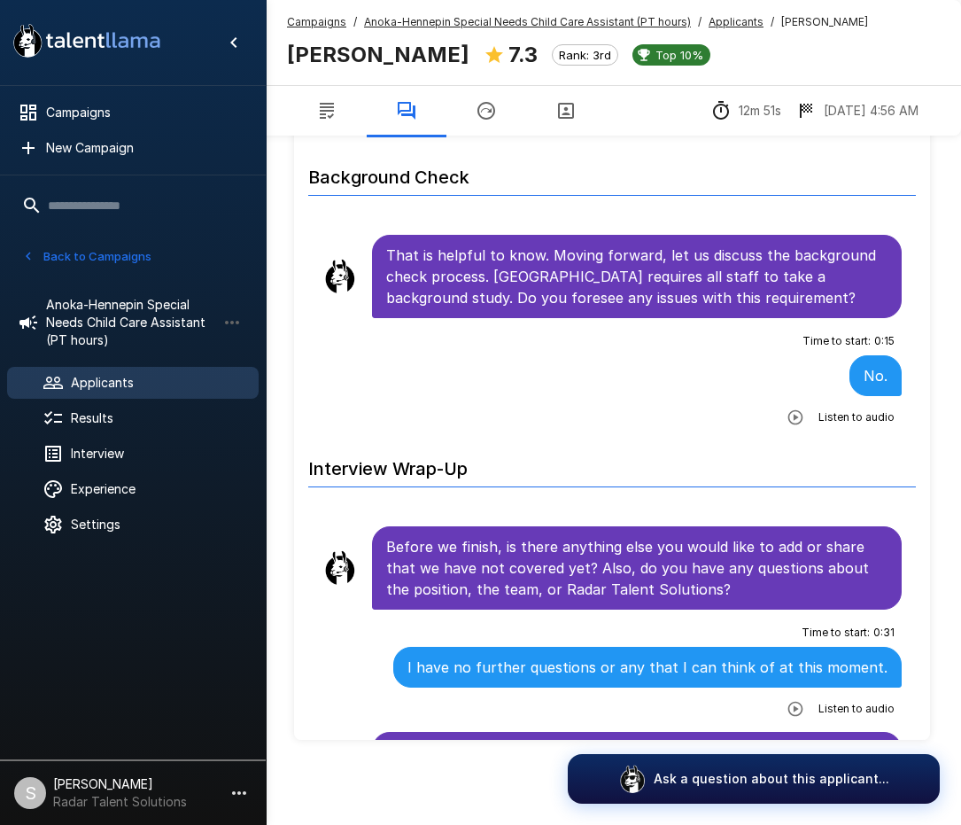
click at [631, 741] on p "Thank you for taking the time to speak with me [DATE] and for sharing your expe…" at bounding box center [636, 773] width 501 height 64
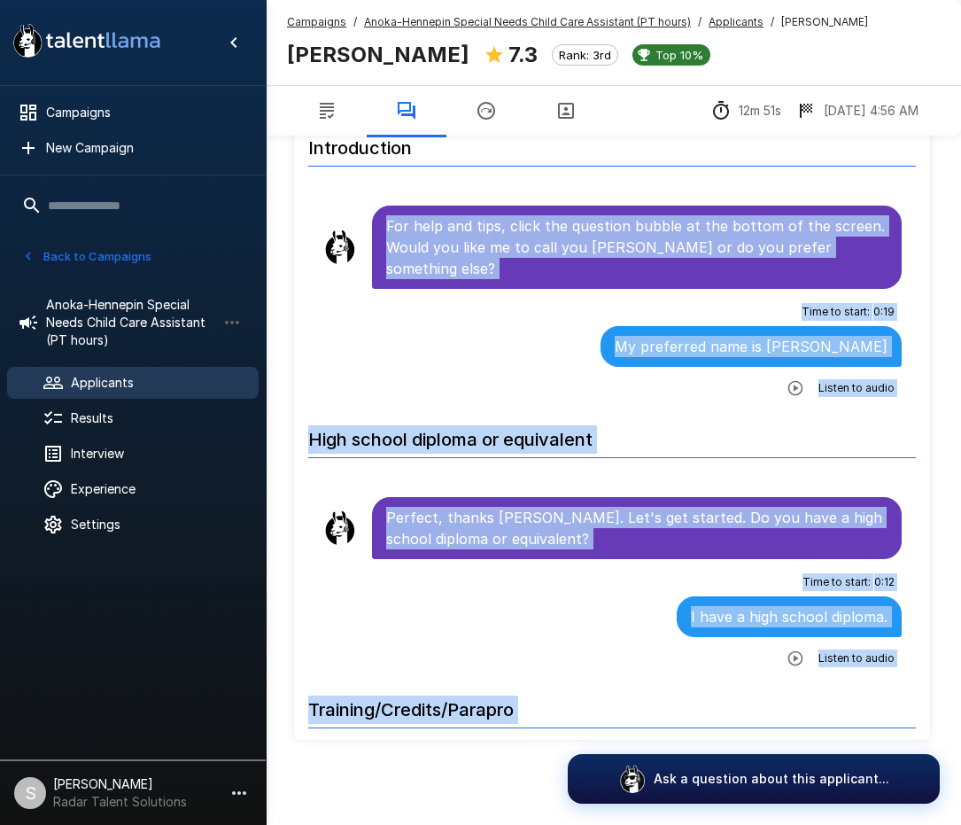
drag, startPoint x: 609, startPoint y: 716, endPoint x: 384, endPoint y: 221, distance: 543.8
copy ul "Lor ipsu dol sita, conse adi elitsedd eiusmo te inc utlabo et dol magnaa. Enima…"
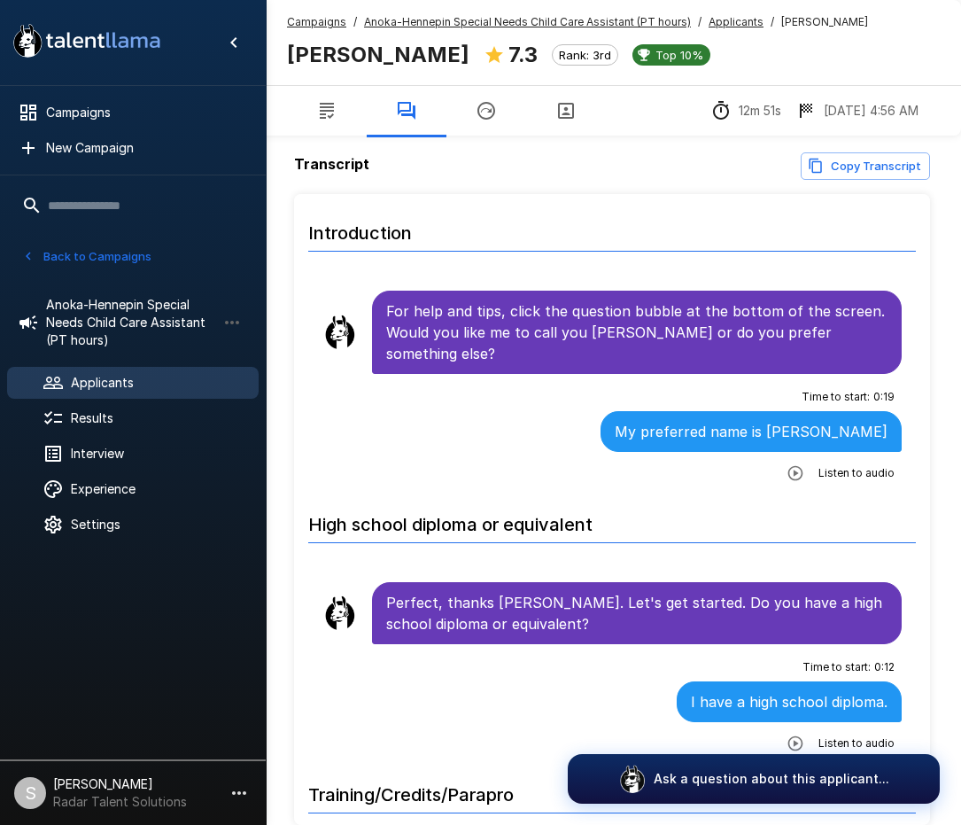
click at [438, 32] on div "Campaigns / Anoka-Hennepin Special Needs Child Care Assistant (PT hours) / Appl…" at bounding box center [577, 42] width 581 height 58
click at [442, 20] on u "Anoka-Hennepin Special Needs Child Care Assistant (PT hours)" at bounding box center [527, 21] width 327 height 13
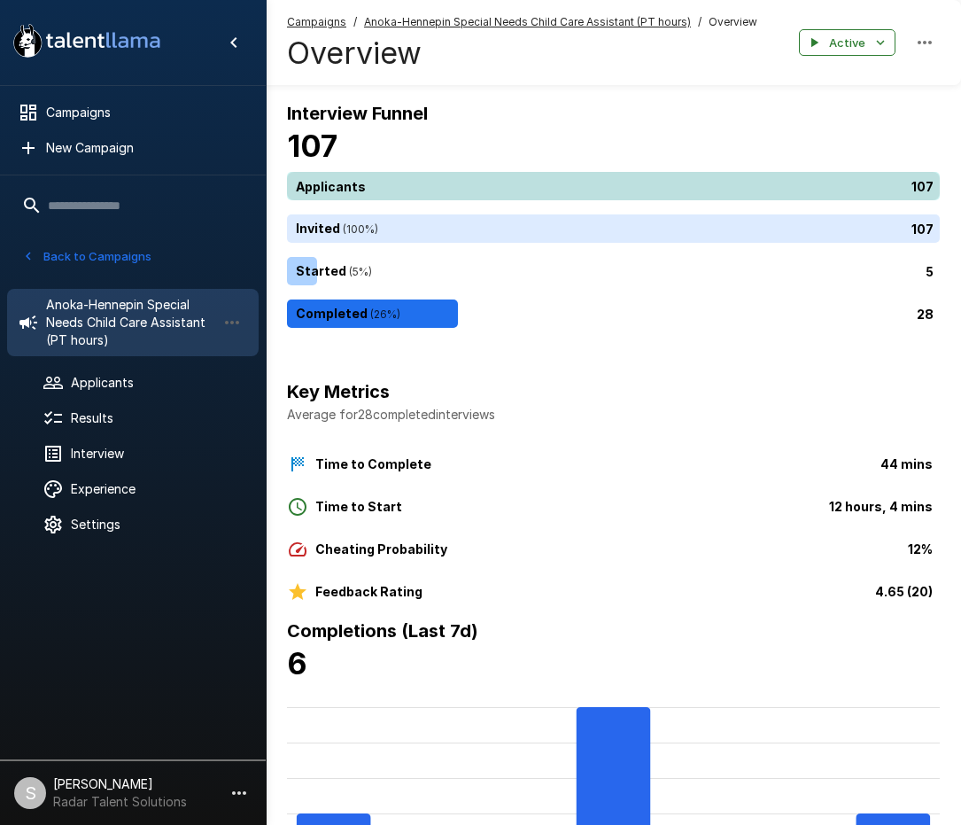
click at [394, 184] on div "107" at bounding box center [617, 186] width 660 height 28
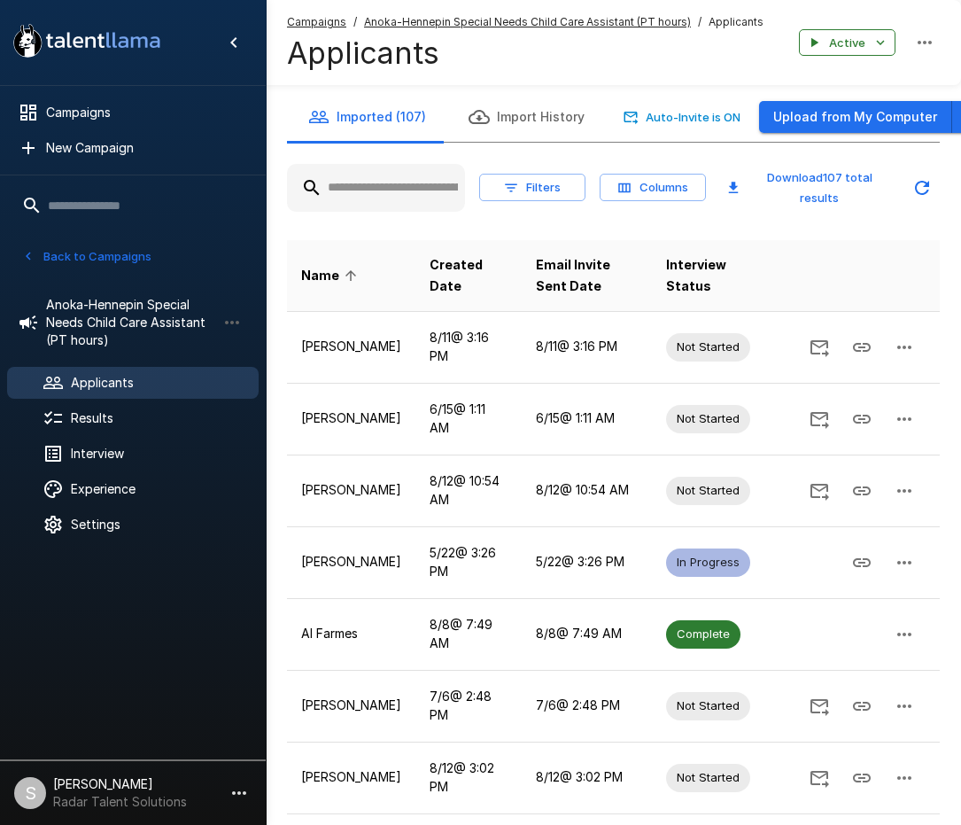
click at [407, 189] on input "text" at bounding box center [376, 188] width 178 height 32
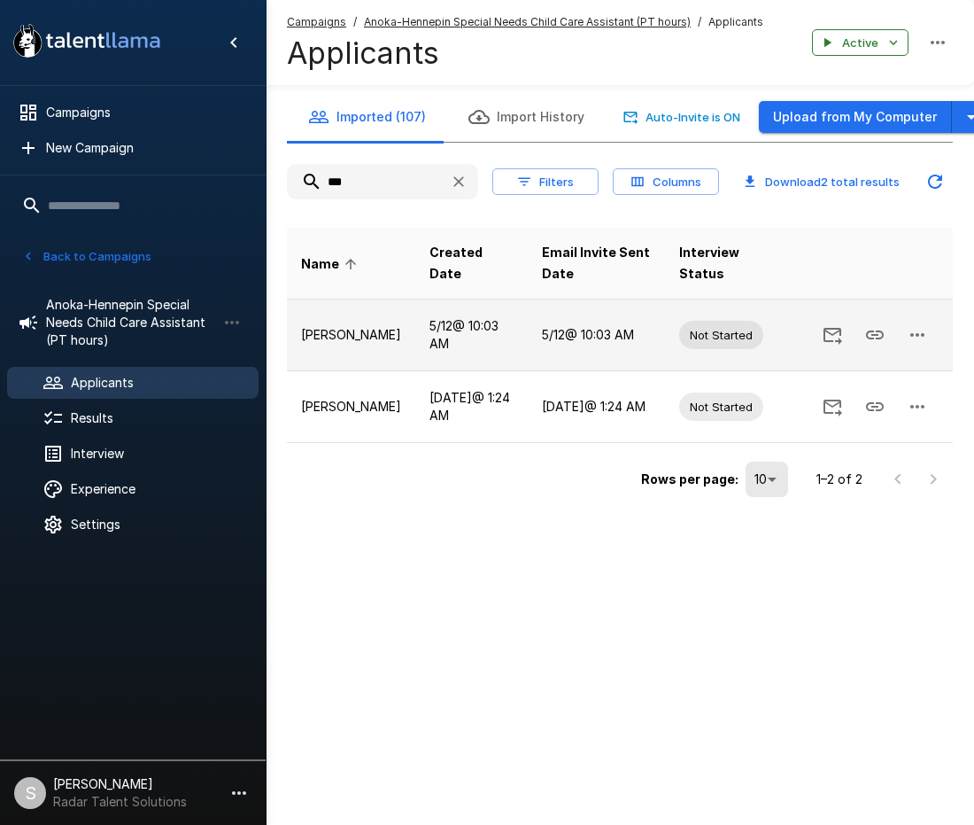
type input "***"
click at [914, 340] on icon "button" at bounding box center [917, 334] width 21 height 21
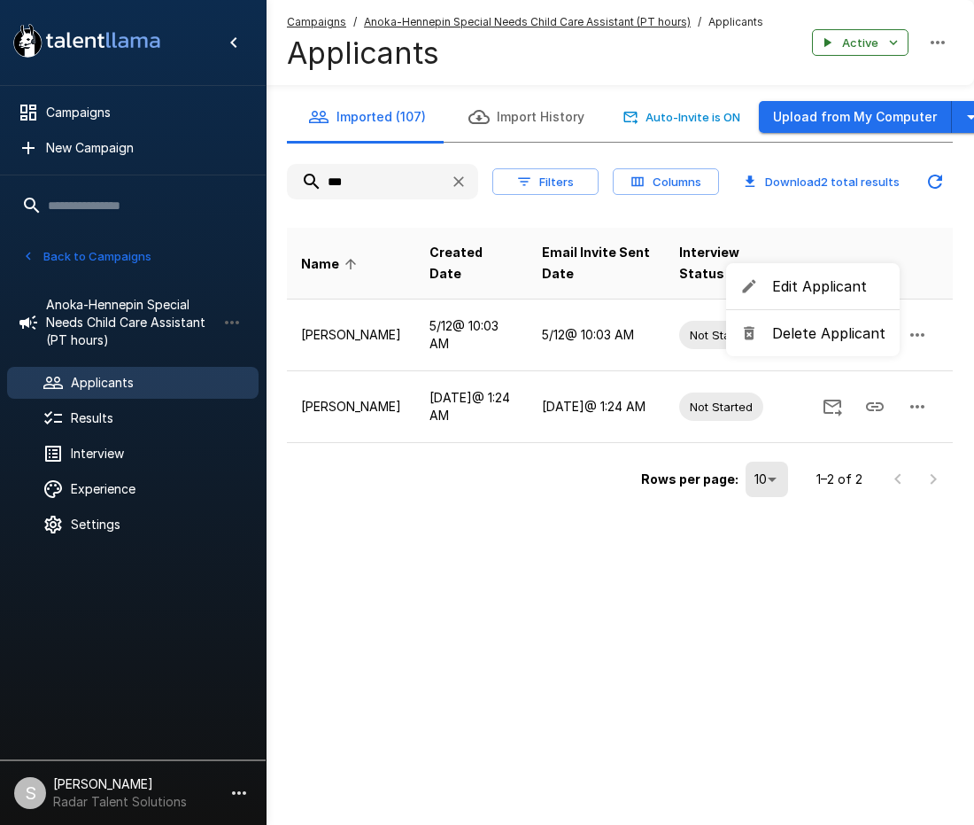
click at [842, 336] on span "Delete Applicant" at bounding box center [828, 332] width 113 height 21
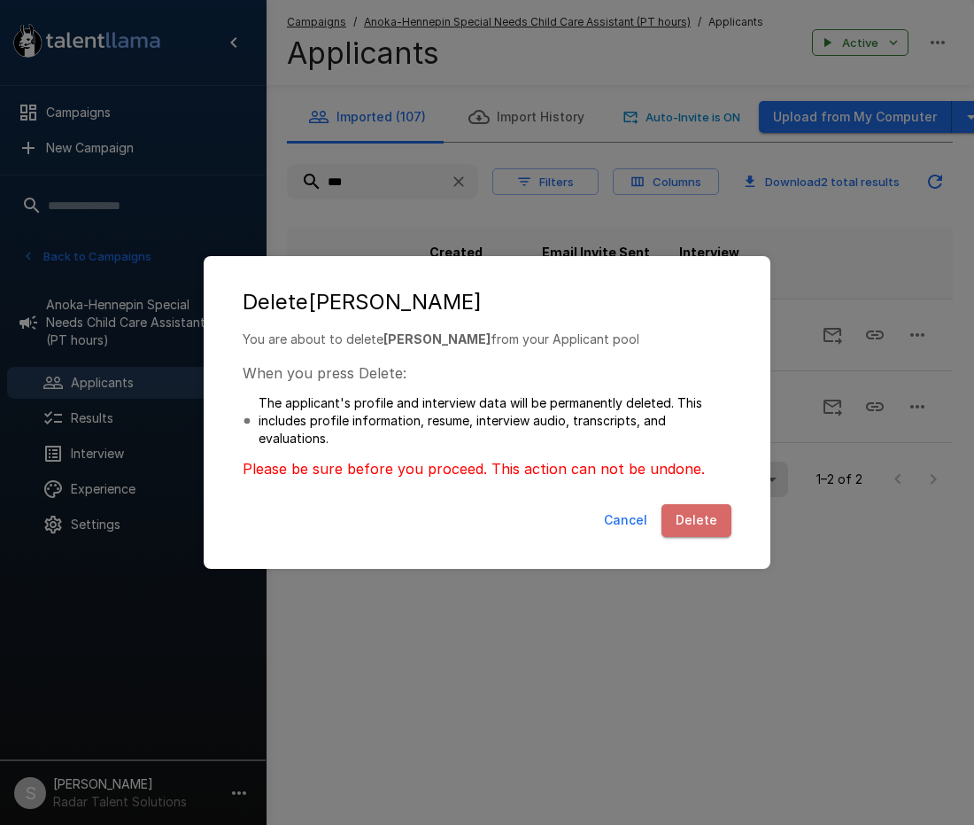
click at [709, 516] on button "Delete" at bounding box center [697, 520] width 70 height 33
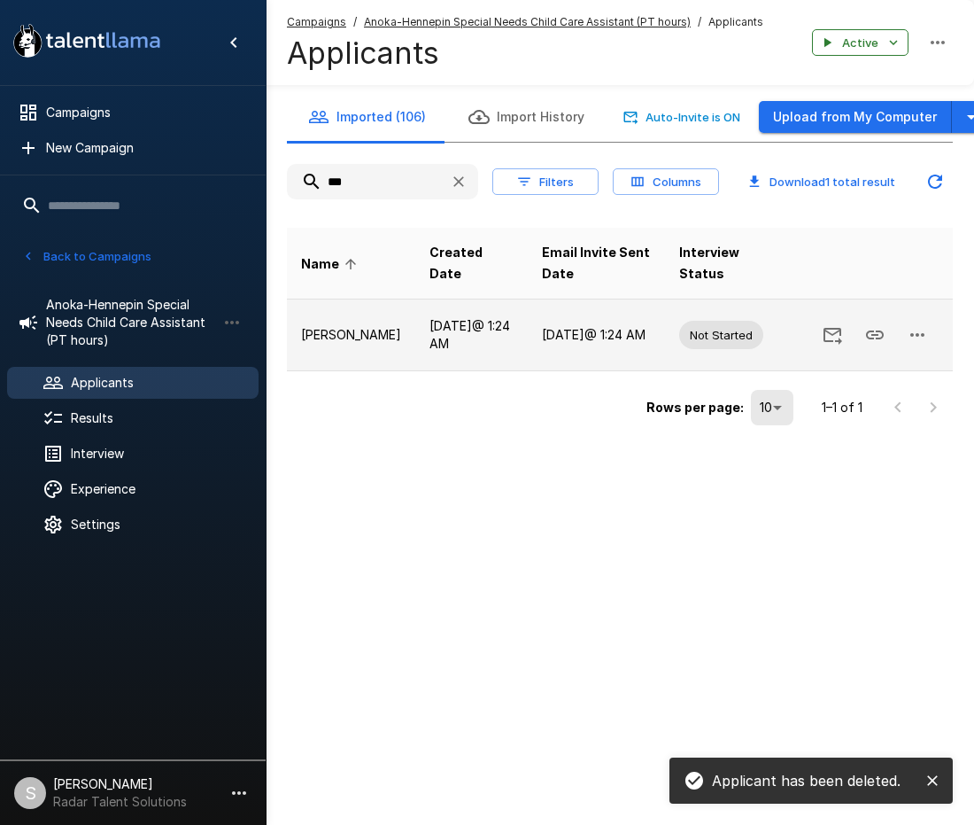
click at [924, 333] on icon "button" at bounding box center [917, 334] width 21 height 21
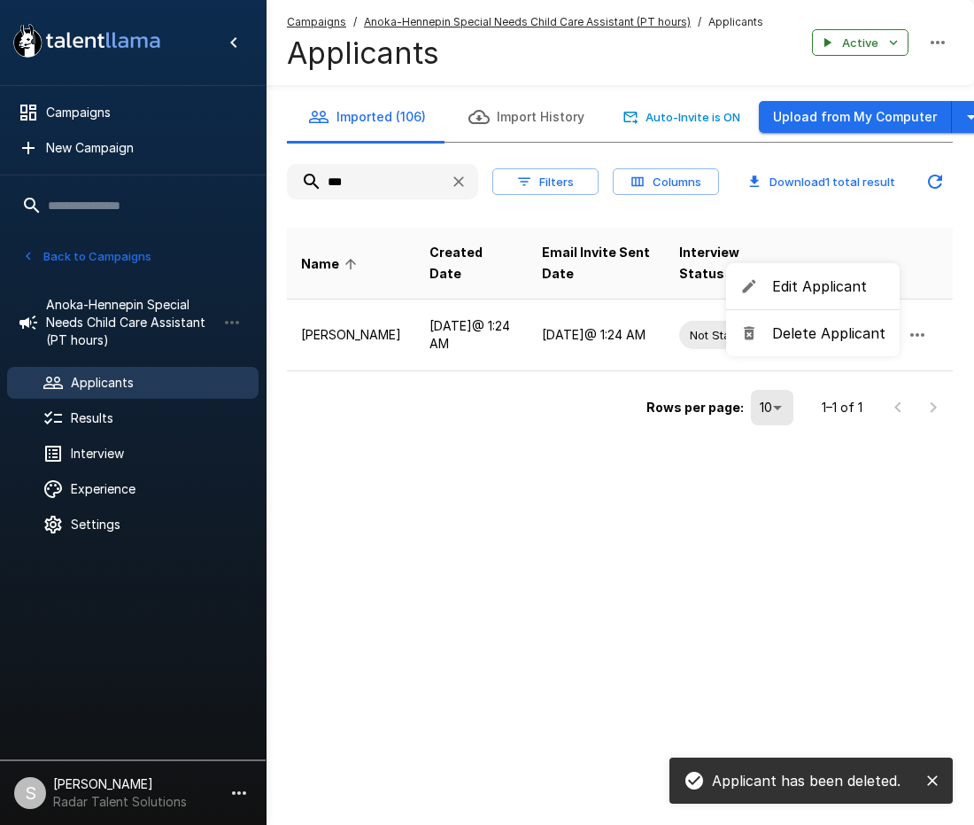
click at [846, 330] on span "Delete Applicant" at bounding box center [828, 332] width 113 height 21
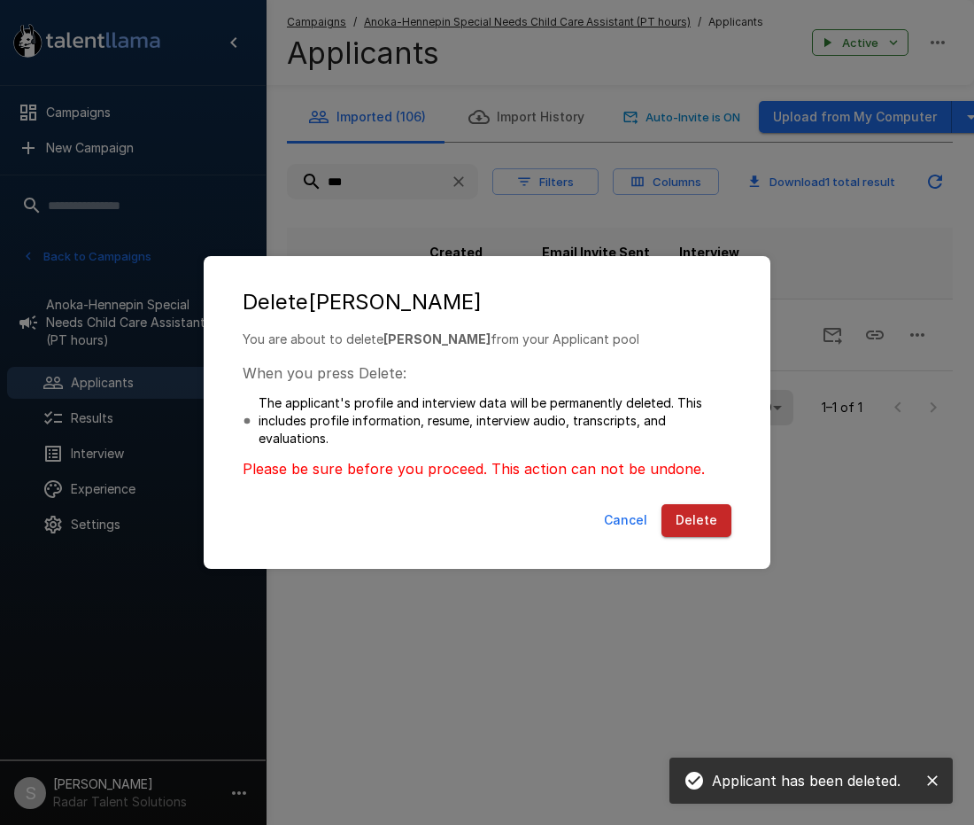
click at [698, 523] on button "Delete" at bounding box center [697, 520] width 70 height 33
